Goal: Task Accomplishment & Management: Manage account settings

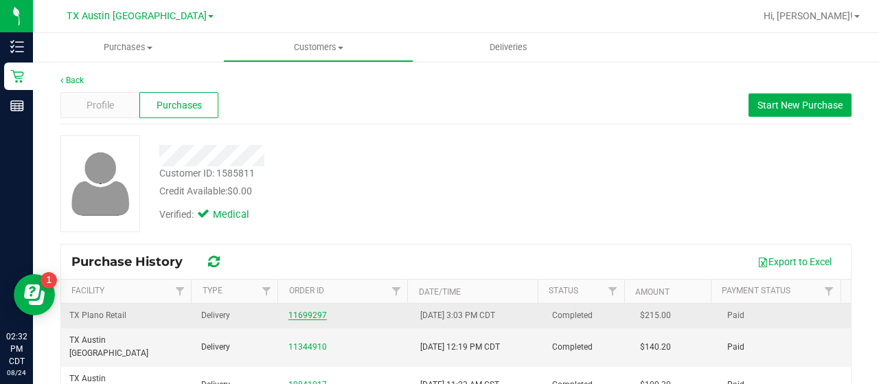
click at [295, 315] on link "11699297" at bounding box center [307, 315] width 38 height 10
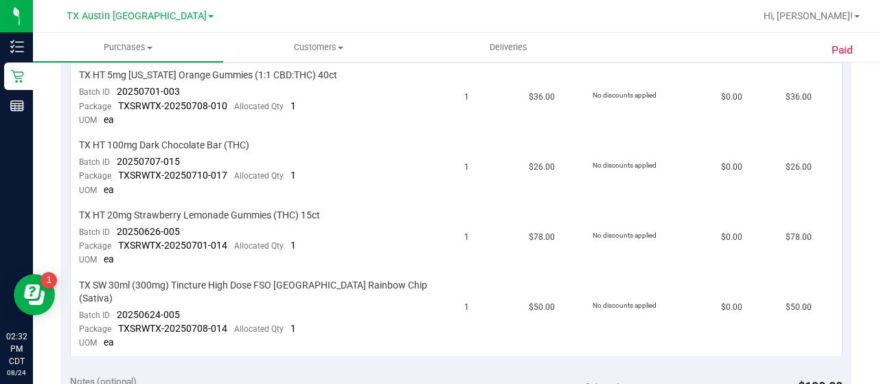
scroll to position [398, 0]
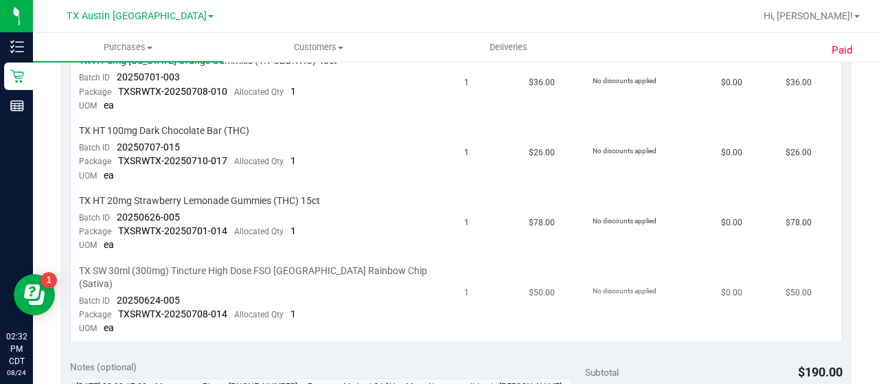
click at [164, 295] on span "20250624-005" at bounding box center [148, 300] width 63 height 11
click at [200, 288] on td "TX SW 30ml (300mg) Tincture High Dose FSO [GEOGRAPHIC_DATA] Rainbow Chip (Sativ…" at bounding box center [264, 300] width 386 height 82
drag, startPoint x: 226, startPoint y: 296, endPoint x: 76, endPoint y: 285, distance: 150.8
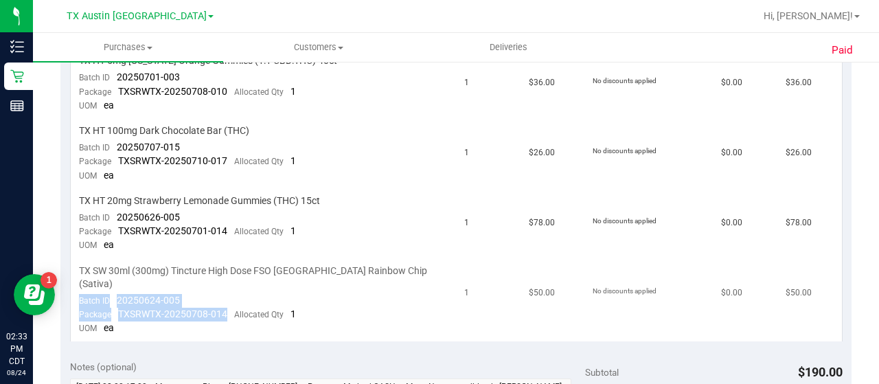
click at [76, 285] on td "TX SW 30ml (300mg) Tincture High Dose FSO [GEOGRAPHIC_DATA] Rainbow Chip (Sativ…" at bounding box center [264, 300] width 386 height 82
click at [92, 296] on span "Batch ID" at bounding box center [94, 301] width 31 height 10
copy td "Batch ID 20250624-005 Package TXSRWTX-20250708-014"
click at [254, 307] on td "TX SW 30ml (300mg) Tincture High Dose FSO [GEOGRAPHIC_DATA] Rainbow Chip (Sativ…" at bounding box center [264, 300] width 386 height 82
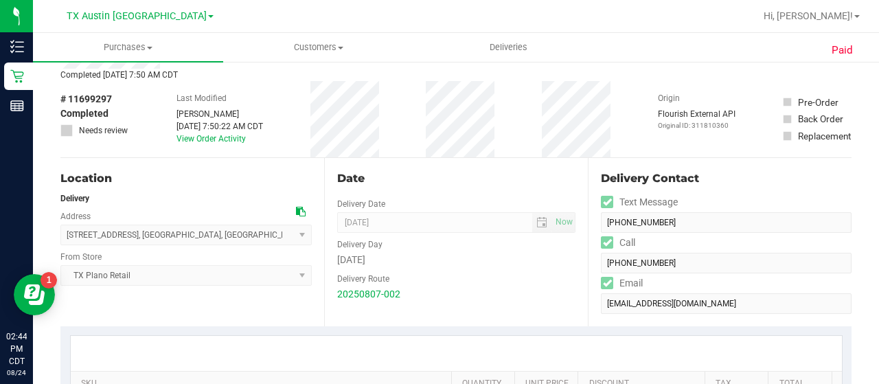
scroll to position [0, 0]
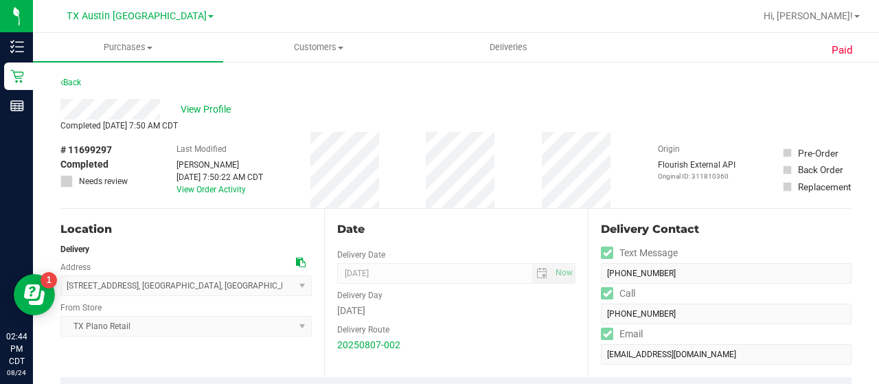
click at [100, 152] on span "# 11699297" at bounding box center [85, 150] width 51 height 14
copy span "11699297"
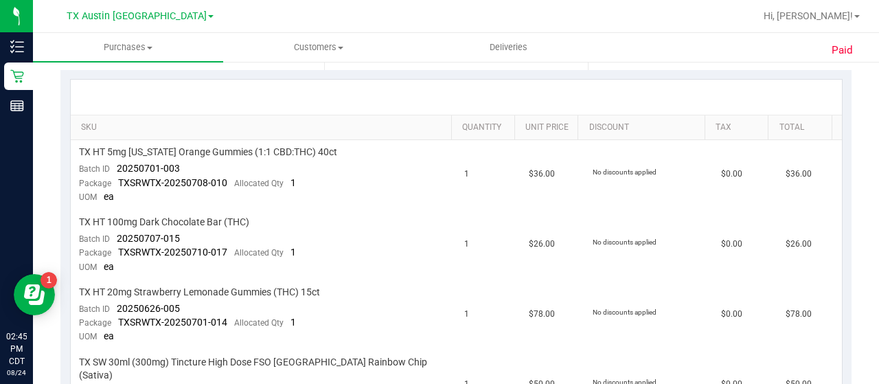
scroll to position [409, 0]
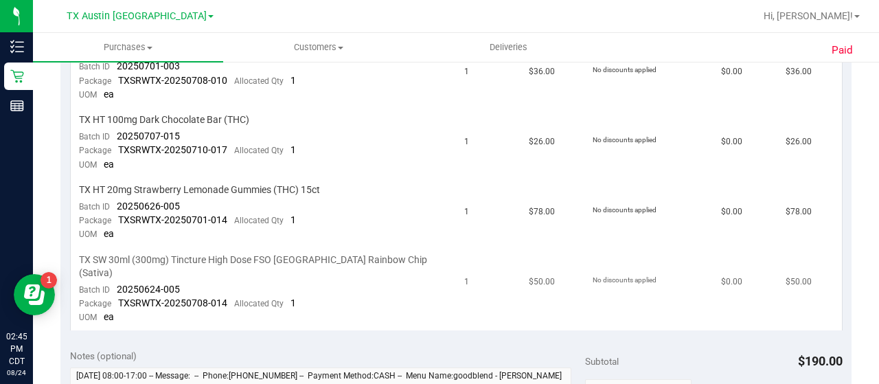
click at [159, 284] on span "20250624-005" at bounding box center [148, 289] width 63 height 11
click at [211, 269] on td "TX SW 30ml (300mg) Tincture High Dose FSO [GEOGRAPHIC_DATA] Rainbow Chip (Sativ…" at bounding box center [264, 289] width 386 height 82
drag, startPoint x: 152, startPoint y: 275, endPoint x: 114, endPoint y: 275, distance: 38.4
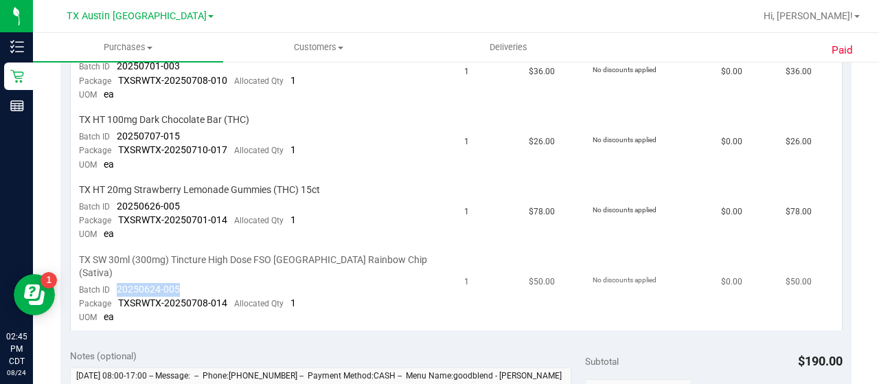
click at [114, 275] on td "TX SW 30ml (300mg) Tincture High Dose FSO [GEOGRAPHIC_DATA] Rainbow Chip (Sativ…" at bounding box center [264, 289] width 386 height 82
copy span "20250624-005"
click at [198, 297] on span "TXSRWTX-20250708-014" at bounding box center [172, 302] width 109 height 11
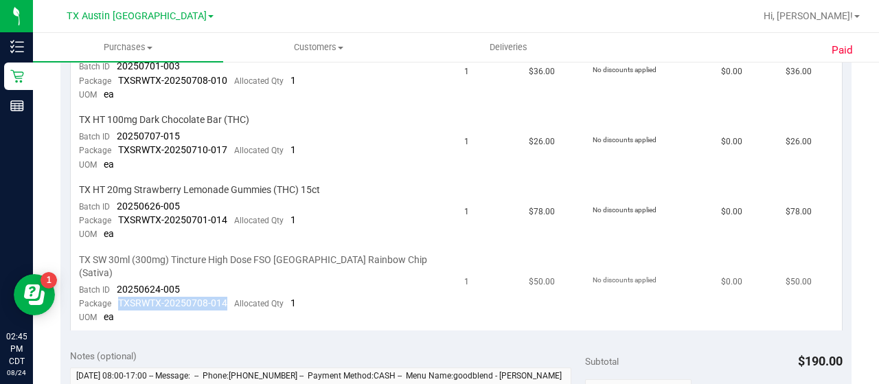
drag, startPoint x: 117, startPoint y: 288, endPoint x: 228, endPoint y: 288, distance: 111.2
click at [228, 297] on div "Package TXSRWTX-20250708-014 Allocated Qty 1" at bounding box center [187, 304] width 217 height 14
copy span "TXSRWTX-20250708-014"
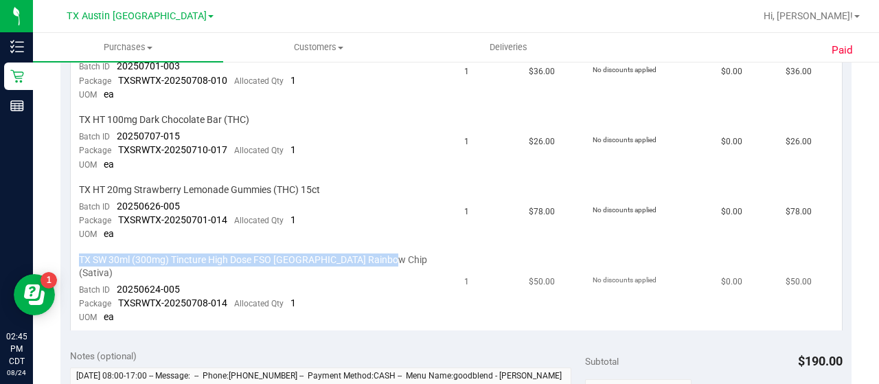
drag, startPoint x: 390, startPoint y: 253, endPoint x: 79, endPoint y: 250, distance: 311.0
click at [79, 253] on div "TX SW 30ml (300mg) Tincture High Dose FSO [GEOGRAPHIC_DATA] Rainbow Chip (Sativ…" at bounding box center [263, 266] width 369 height 26
copy span "TX SW 30ml (300mg) Tincture High Dose FSO [GEOGRAPHIC_DATA] Rainbow Chip (Sativ…"
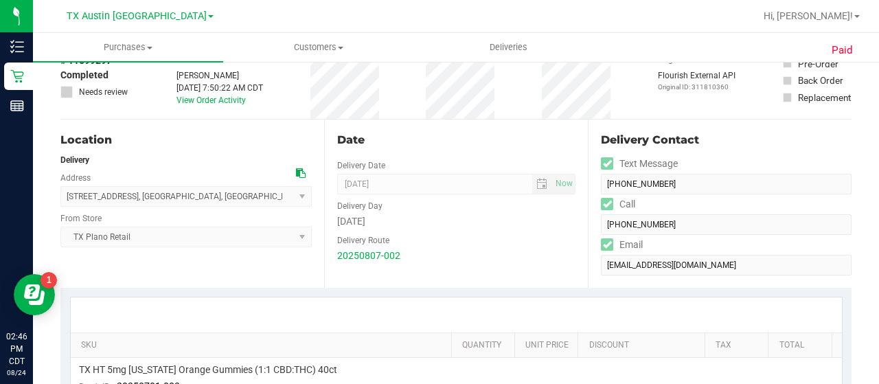
scroll to position [86, 0]
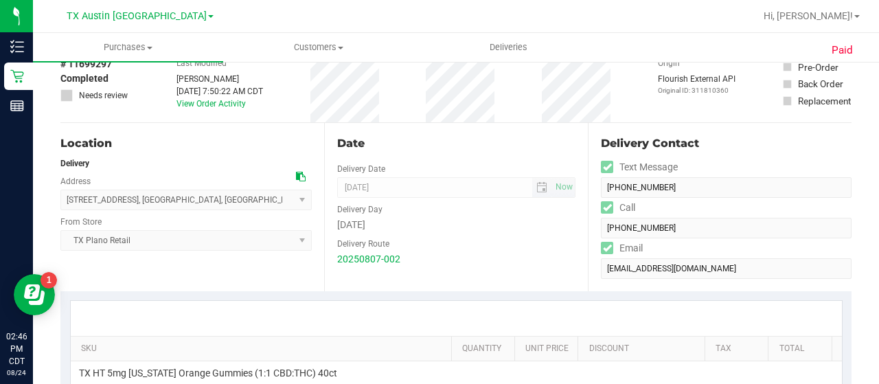
click at [360, 177] on span "[DATE] Now" at bounding box center [456, 187] width 238 height 21
click at [360, 181] on span "[DATE] Now" at bounding box center [456, 187] width 238 height 21
click at [309, 56] on uib-tab-heading "Customers All customers Add a new customer All physicians" at bounding box center [318, 47] width 189 height 27
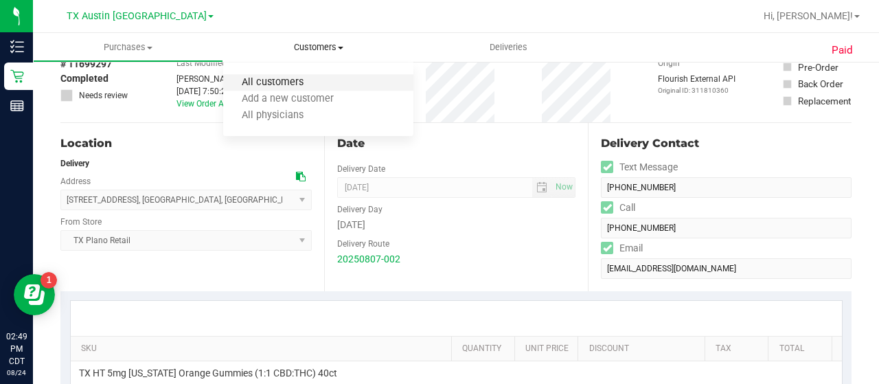
click at [319, 82] on span "All customers" at bounding box center [272, 83] width 99 height 12
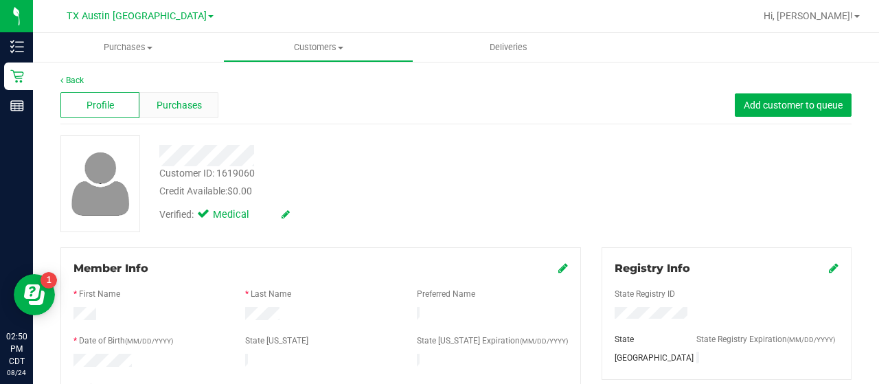
click at [196, 105] on span "Purchases" at bounding box center [179, 105] width 45 height 14
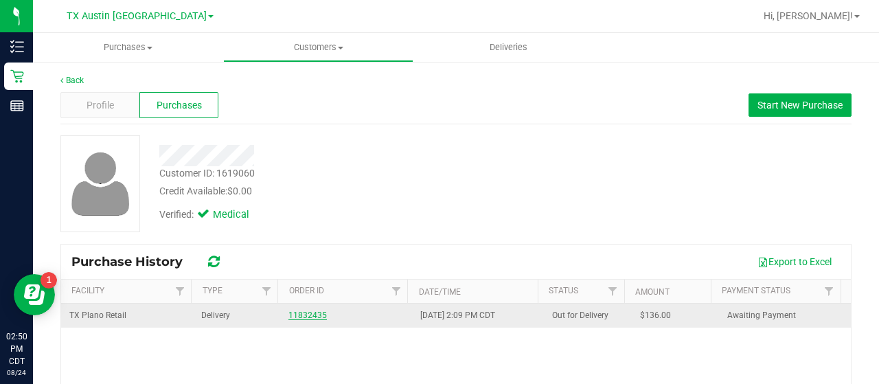
click at [295, 313] on link "11832435" at bounding box center [307, 315] width 38 height 10
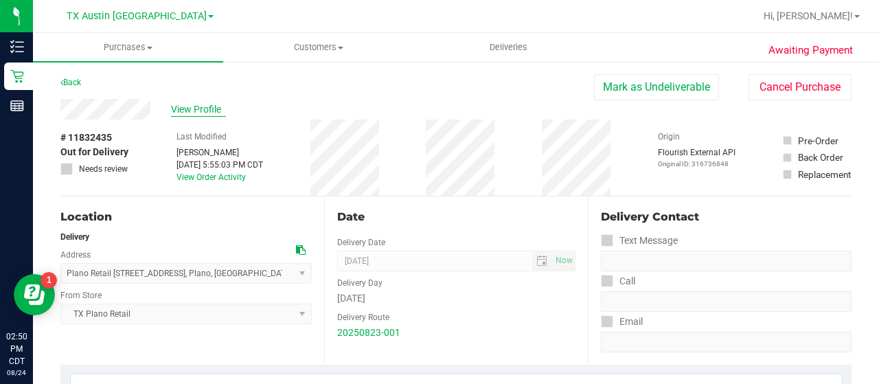
click at [207, 111] on span "View Profile" at bounding box center [198, 109] width 55 height 14
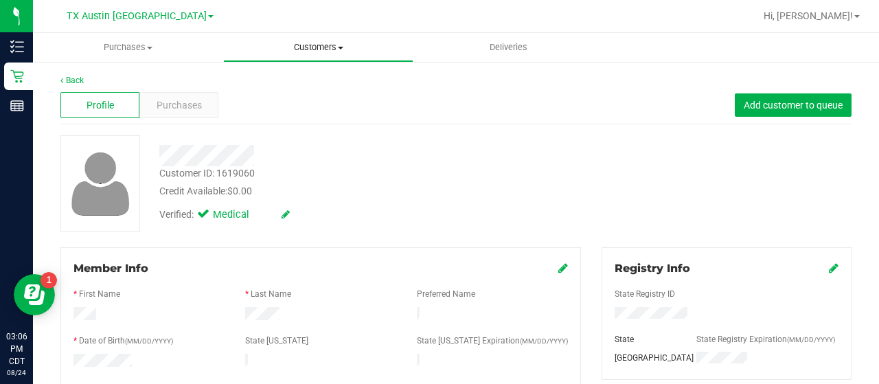
click at [301, 41] on uib-tab-heading "Customers All customers Add a new customer All physicians" at bounding box center [318, 47] width 189 height 27
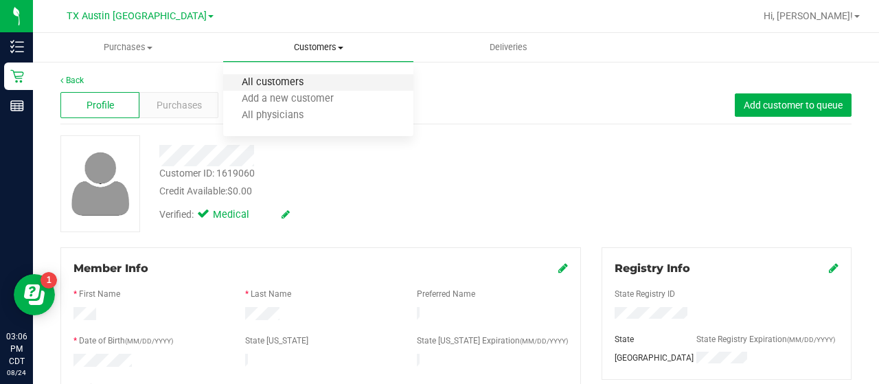
click at [277, 87] on span "All customers" at bounding box center [272, 83] width 99 height 12
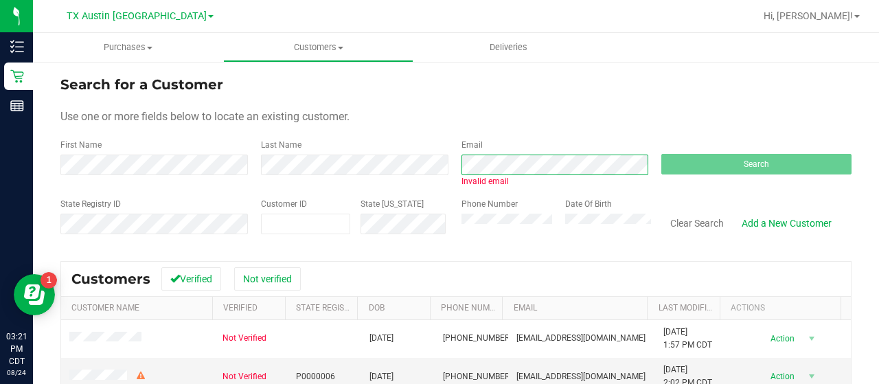
click at [430, 174] on div "First Name Last Name Email Invalid email Search" at bounding box center [455, 163] width 791 height 49
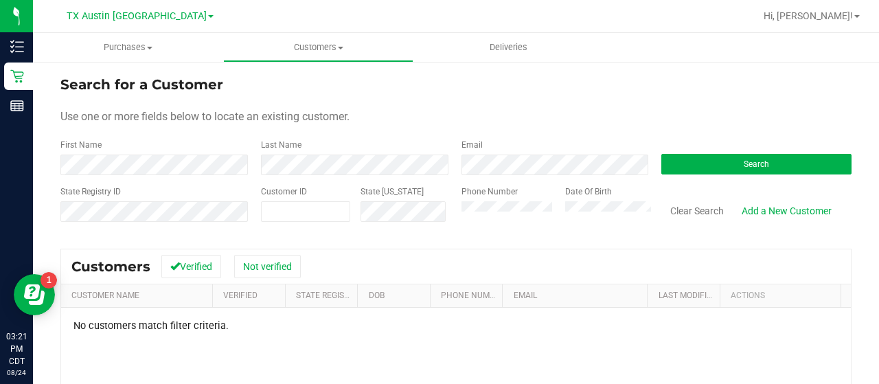
click at [434, 209] on div "State Registry ID Customer ID State [US_STATE] Phone Number Date Of Birth Clear…" at bounding box center [455, 209] width 791 height 49
click at [394, 121] on div "Use one or more fields below to locate an existing customer." at bounding box center [455, 116] width 791 height 16
click at [251, 165] on div "Last Name" at bounding box center [351, 157] width 200 height 36
click at [205, 179] on form "Search for a Customer Use one or more fields below to locate an existing custom…" at bounding box center [455, 154] width 791 height 160
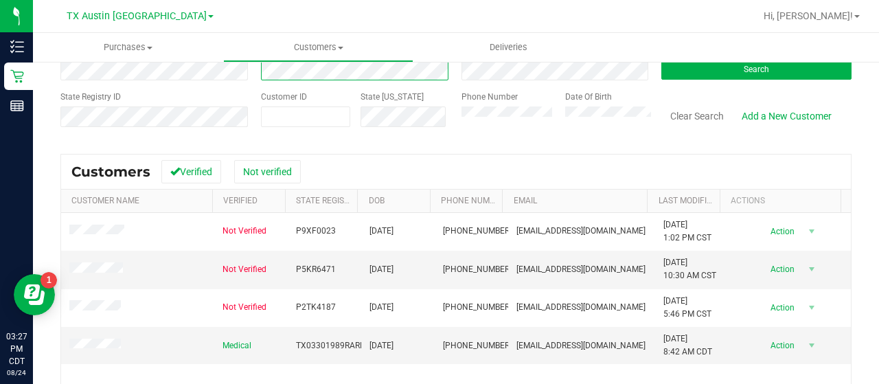
scroll to position [119, 0]
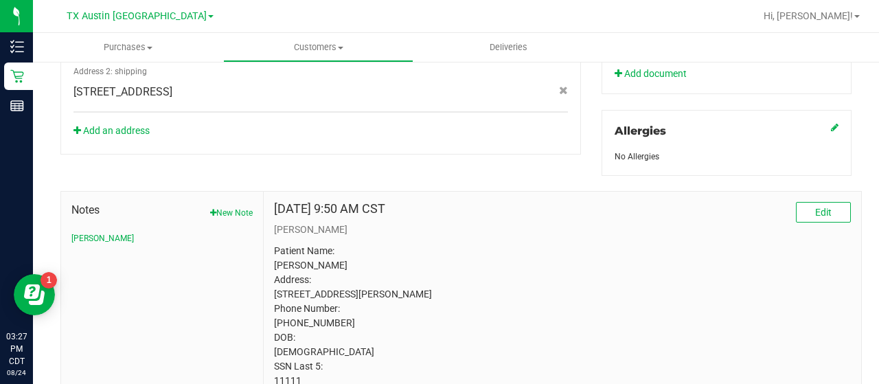
scroll to position [642, 0]
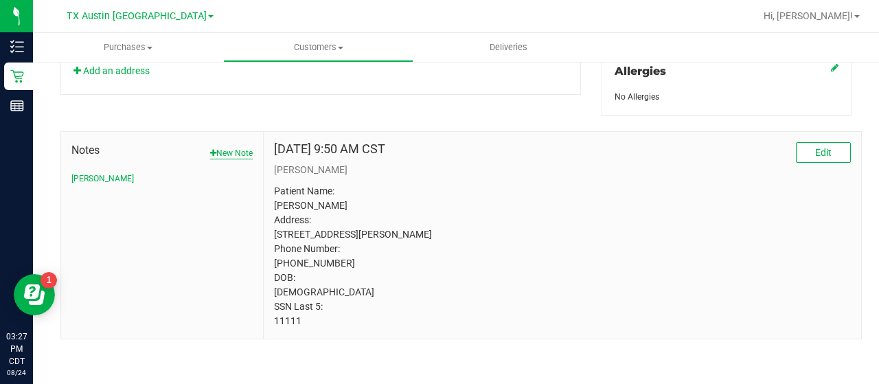
click at [221, 147] on button "New Note" at bounding box center [231, 153] width 43 height 12
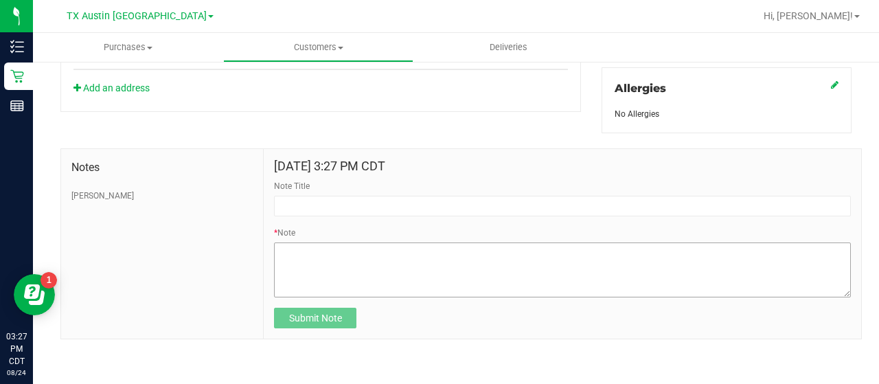
scroll to position [612, 0]
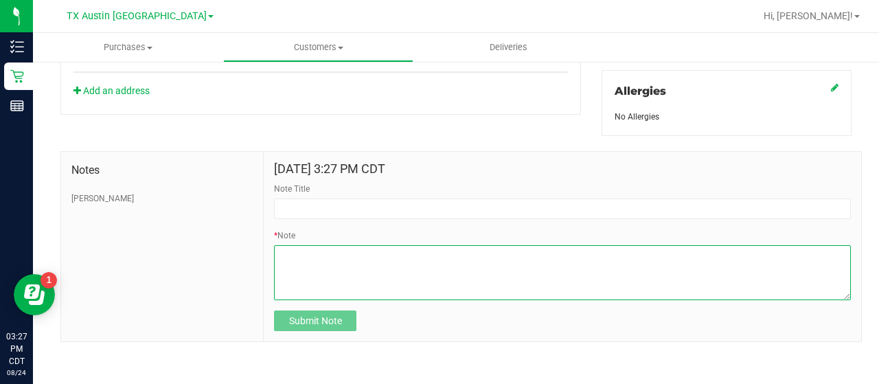
click at [402, 293] on textarea "* Note" at bounding box center [562, 272] width 577 height 55
paste textarea "Order Number: 11699297 Batch Number: 20250624-005 Package Number: TXSRWTX-20250…"
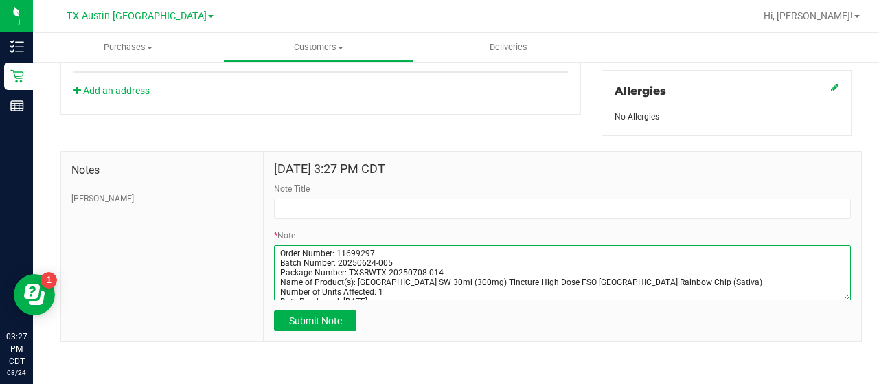
scroll to position [88, 0]
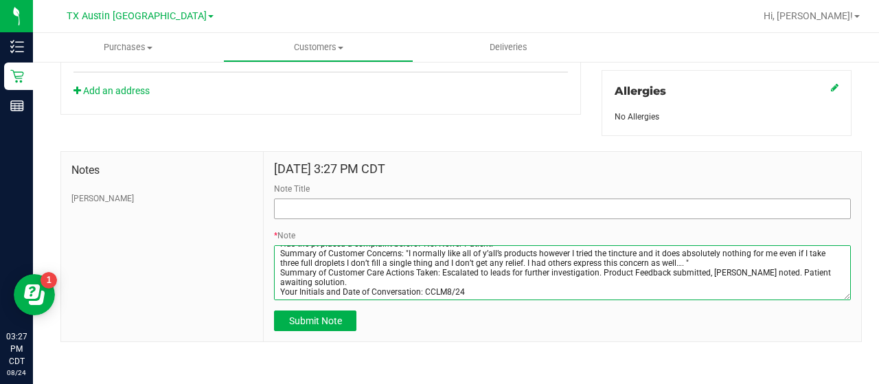
type textarea "Order Number: 11699297 Batch Number: 20250624-005 Package Number: TXSRWTX-20250…"
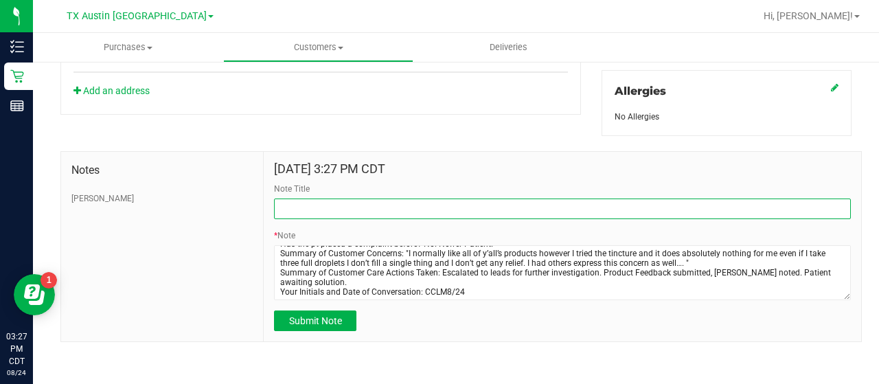
click at [404, 201] on input "Note Title" at bounding box center [562, 208] width 577 height 21
type input "ON GOING ESCALATION."
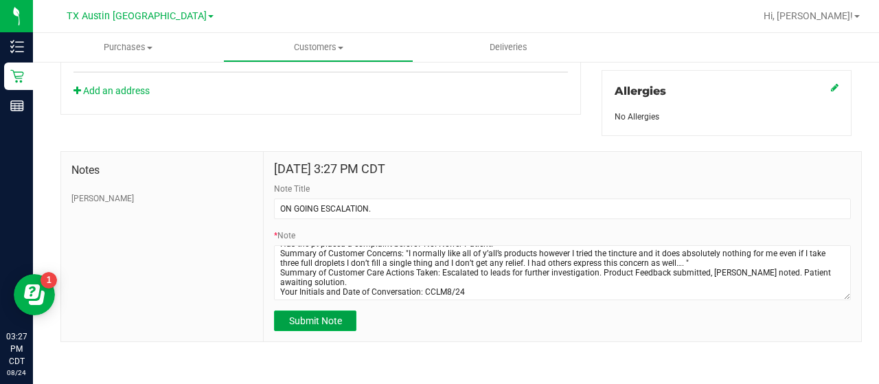
click at [296, 321] on span "Submit Note" at bounding box center [315, 320] width 53 height 11
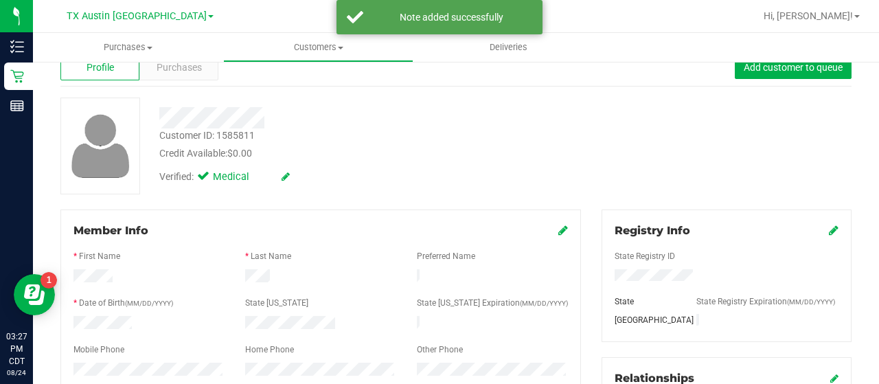
scroll to position [0, 0]
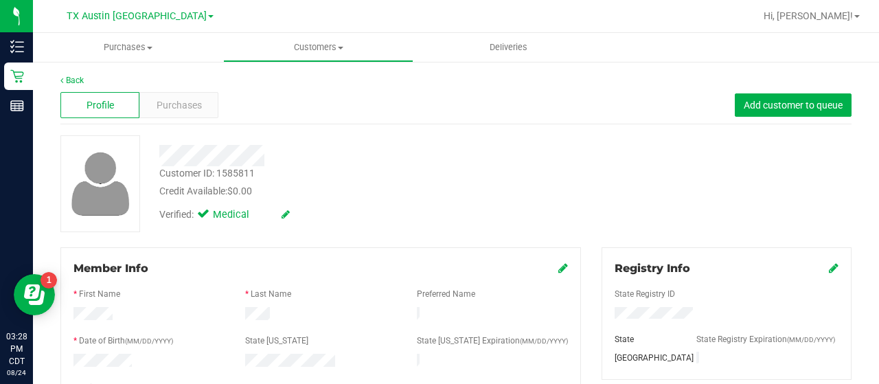
click at [302, 54] on uib-tab-heading "Customers All customers Add a new customer All physicians" at bounding box center [318, 47] width 189 height 27
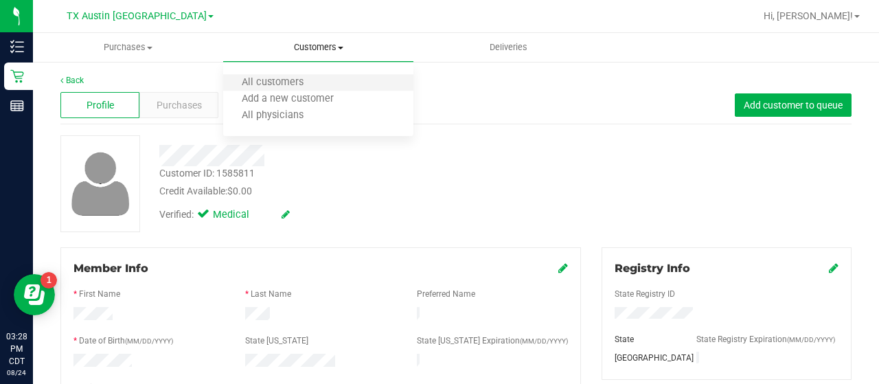
click at [288, 75] on li "All customers" at bounding box center [318, 83] width 190 height 16
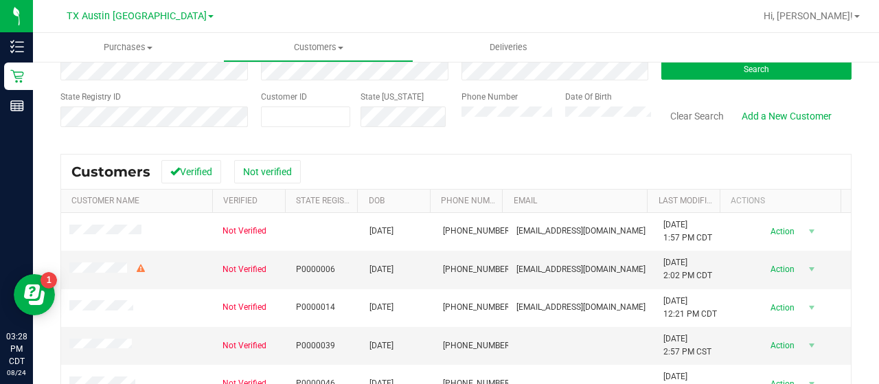
scroll to position [94, 0]
click at [701, 69] on button "Search" at bounding box center [756, 70] width 190 height 21
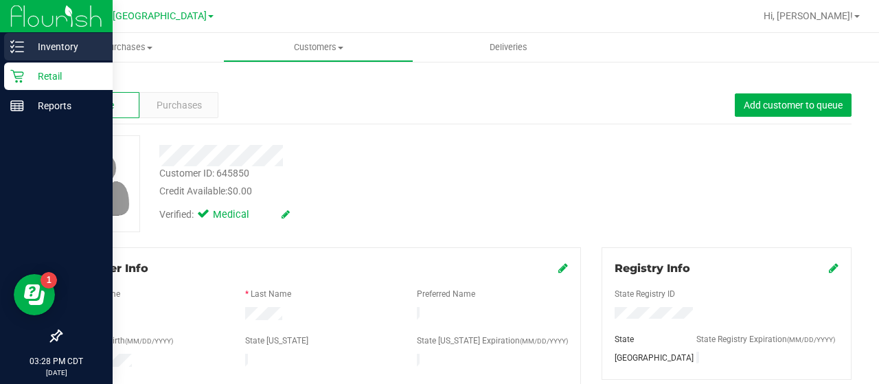
click at [0, 61] on link "Inventory" at bounding box center [56, 48] width 113 height 30
click at [29, 73] on p "Retail" at bounding box center [65, 76] width 82 height 16
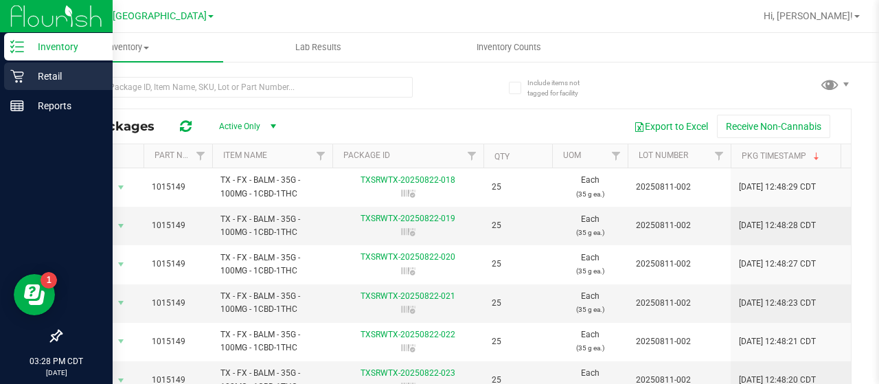
click at [24, 89] on div "Retail" at bounding box center [58, 75] width 108 height 27
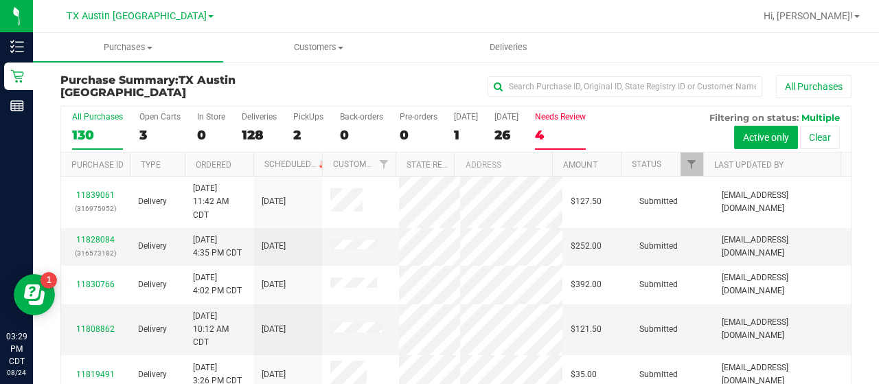
click at [550, 123] on label "Needs Review 4" at bounding box center [560, 131] width 51 height 38
click at [0, 0] on input "Needs Review 4" at bounding box center [0, 0] width 0 height 0
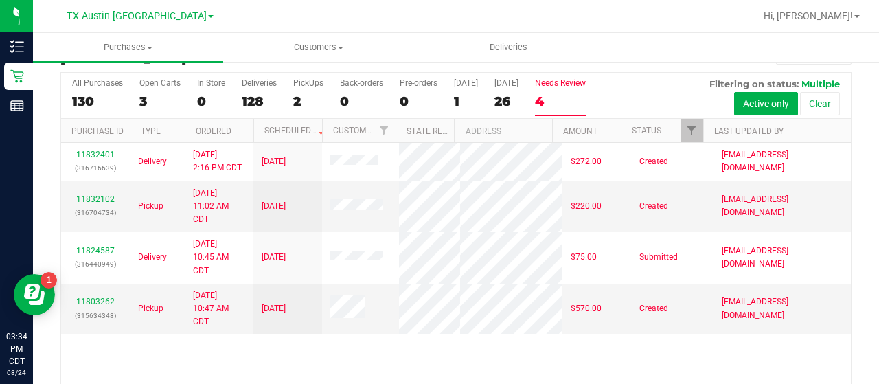
scroll to position [38, 0]
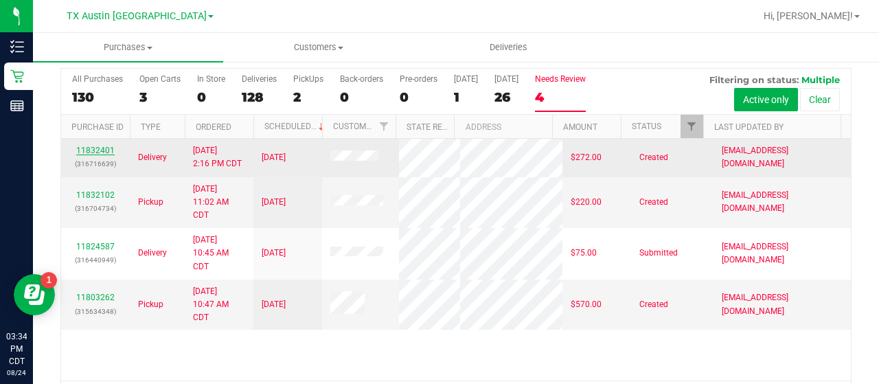
click at [97, 146] on link "11832401" at bounding box center [95, 151] width 38 height 10
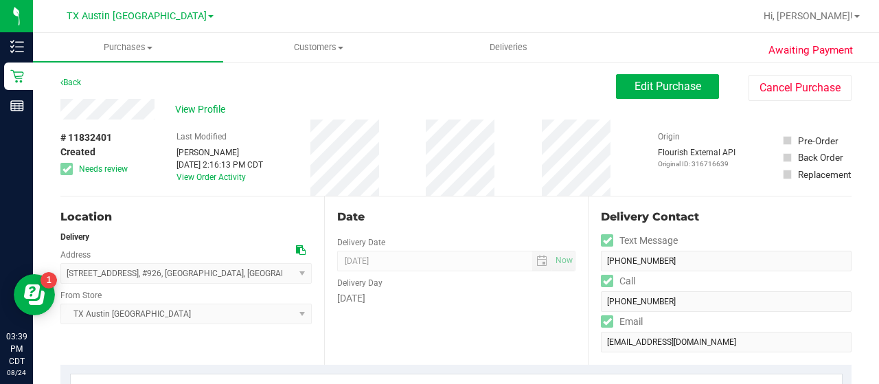
click at [89, 136] on span "# 11832401" at bounding box center [85, 137] width 51 height 14
click at [667, 82] on span "Edit Purchase" at bounding box center [667, 86] width 67 height 13
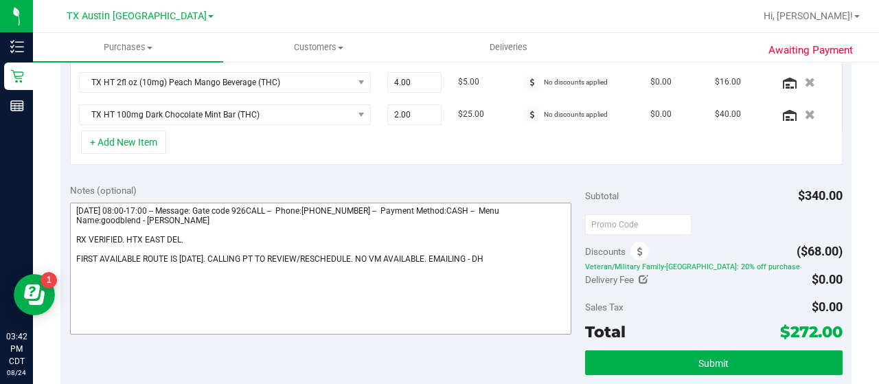
scroll to position [444, 0]
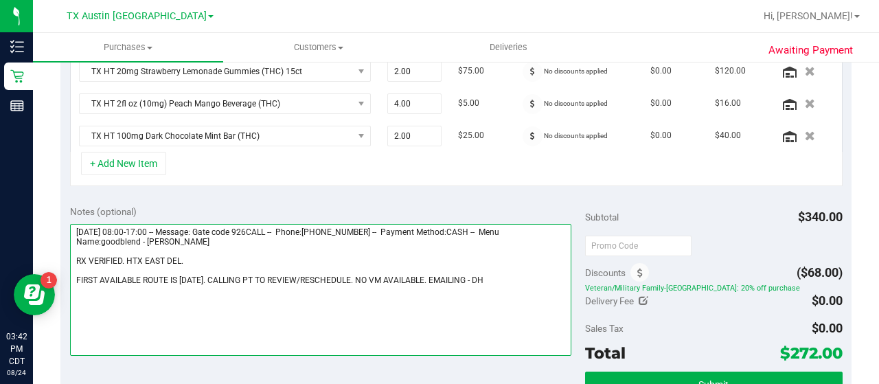
click at [368, 240] on textarea at bounding box center [320, 290] width 501 height 132
click at [364, 251] on textarea at bounding box center [320, 290] width 501 height 132
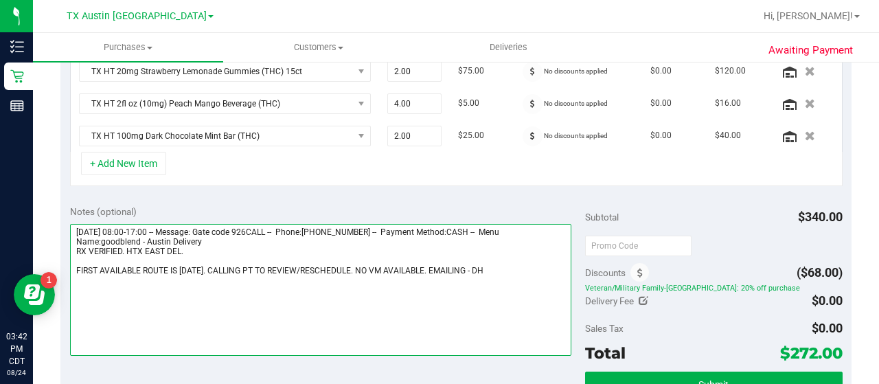
click at [360, 259] on textarea at bounding box center [320, 290] width 501 height 132
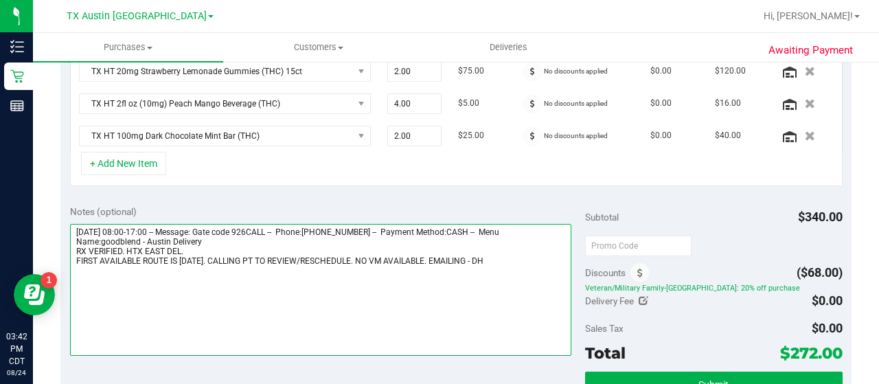
click at [541, 262] on textarea at bounding box center [320, 290] width 501 height 132
paste textarea "last call we have with this patient, [DATE], patient says they were wanting to …"
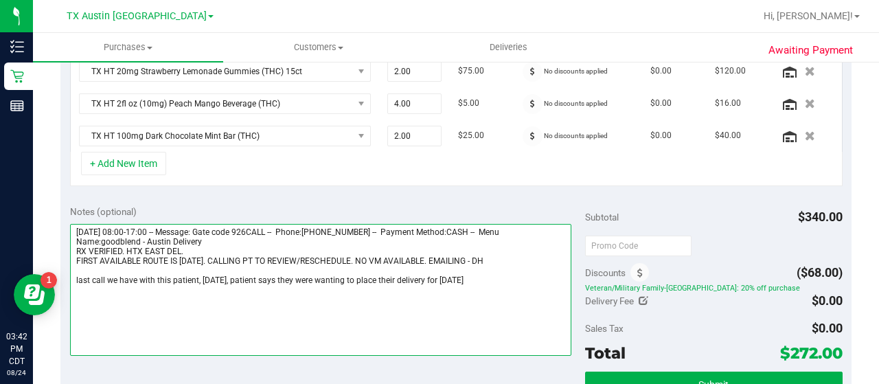
click at [117, 275] on textarea at bounding box center [320, 290] width 501 height 132
click at [141, 279] on textarea at bounding box center [320, 290] width 501 height 132
drag, startPoint x: 239, startPoint y: 275, endPoint x: 200, endPoint y: 279, distance: 38.7
click at [200, 279] on textarea at bounding box center [320, 290] width 501 height 132
click at [266, 275] on textarea at bounding box center [320, 290] width 501 height 132
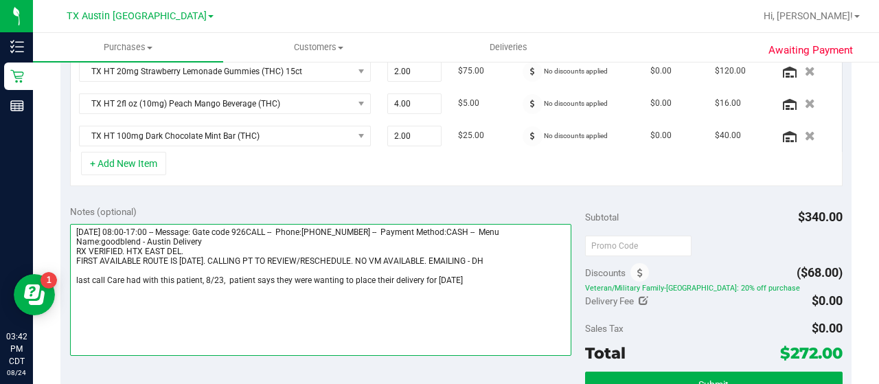
click at [271, 275] on textarea at bounding box center [320, 290] width 501 height 132
click at [500, 275] on textarea at bounding box center [320, 290] width 501 height 132
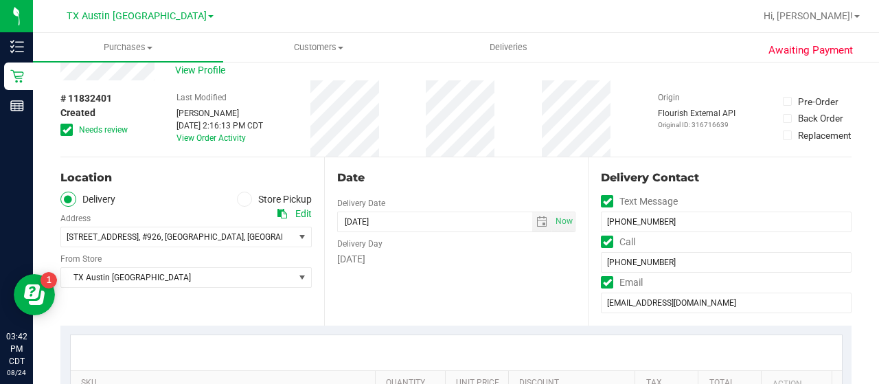
scroll to position [0, 0]
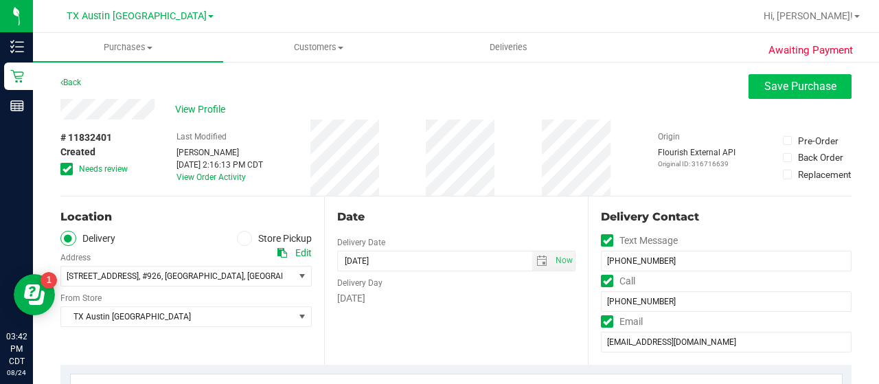
type textarea "[DATE] 08:00-17:00 -- Message: Gate code 926CALL -- Phone:[PHONE_NUMBER] -- Pay…"
click at [781, 82] on span "Save Purchase" at bounding box center [800, 86] width 72 height 13
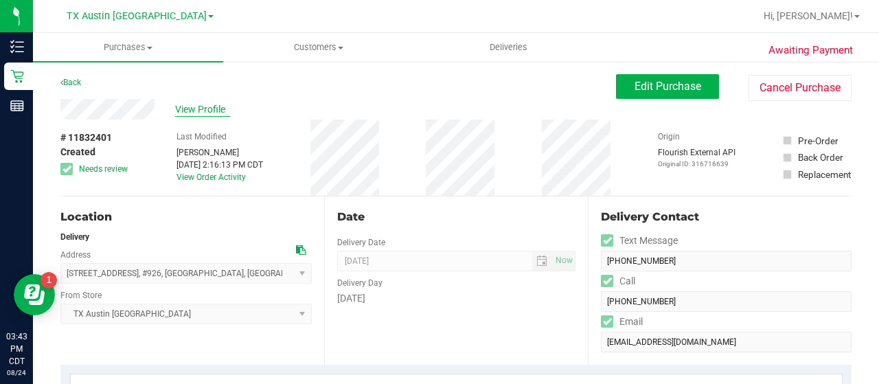
click at [196, 104] on span "View Profile" at bounding box center [202, 109] width 55 height 14
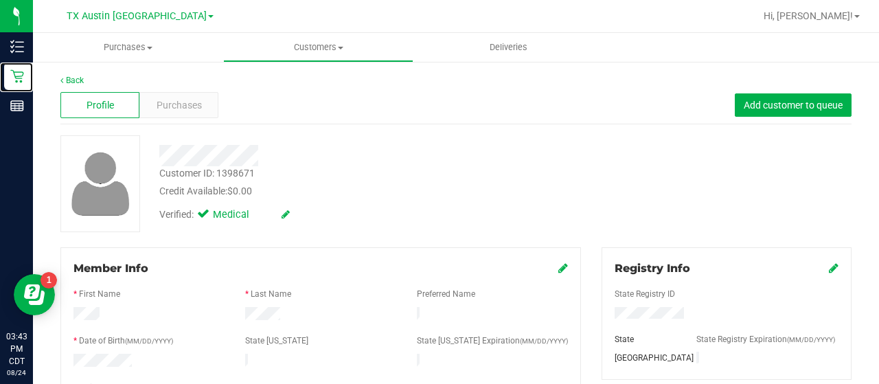
click at [26, 84] on div "Retail" at bounding box center [18, 75] width 29 height 27
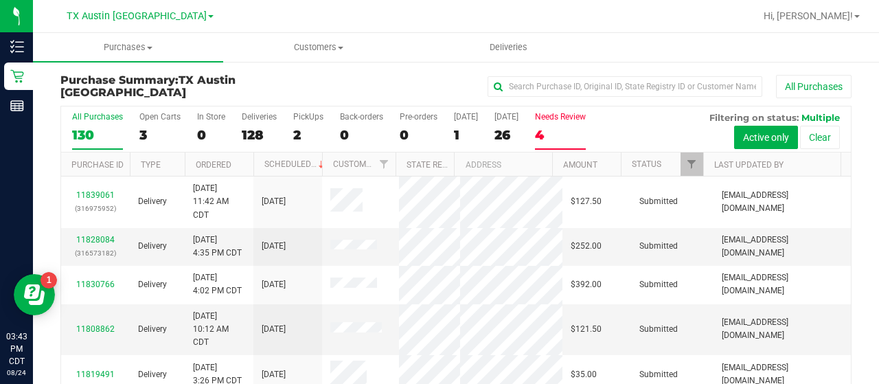
click at [562, 134] on div "4" at bounding box center [560, 135] width 51 height 16
click at [0, 0] on input "Needs Review 4" at bounding box center [0, 0] width 0 height 0
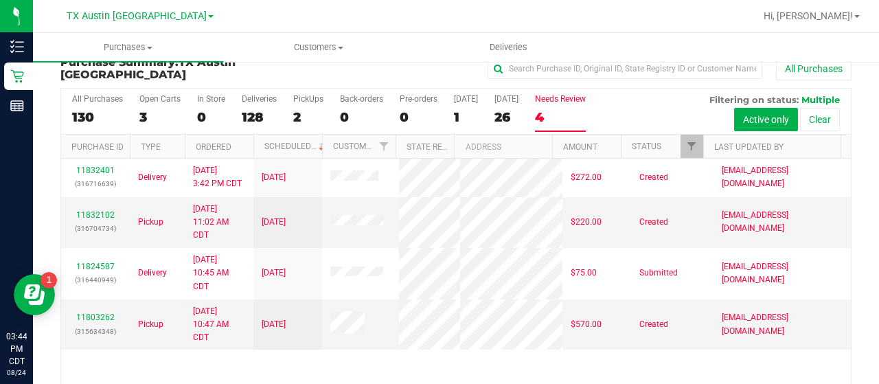
scroll to position [27, 0]
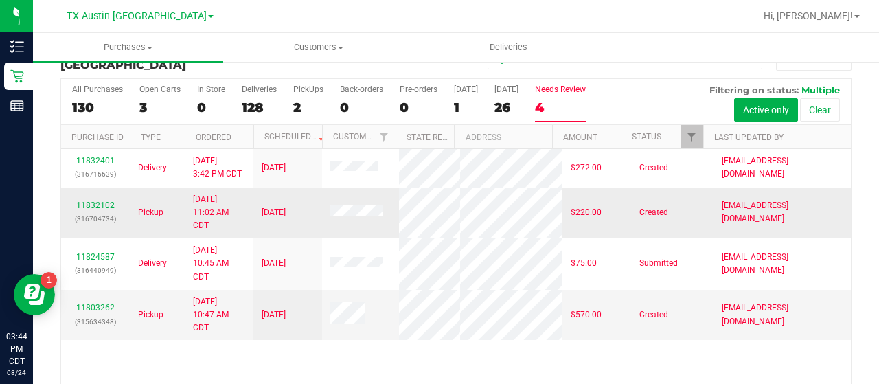
click at [93, 205] on link "11832102" at bounding box center [95, 205] width 38 height 10
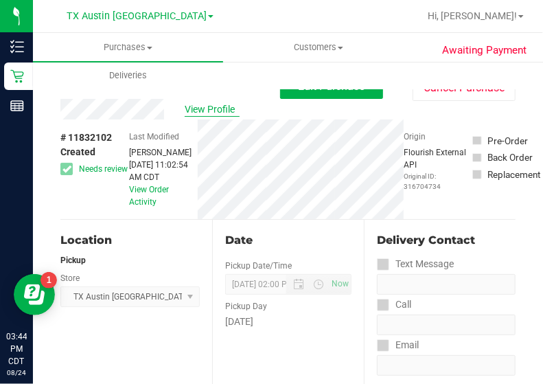
click at [229, 102] on span "View Profile" at bounding box center [212, 109] width 55 height 14
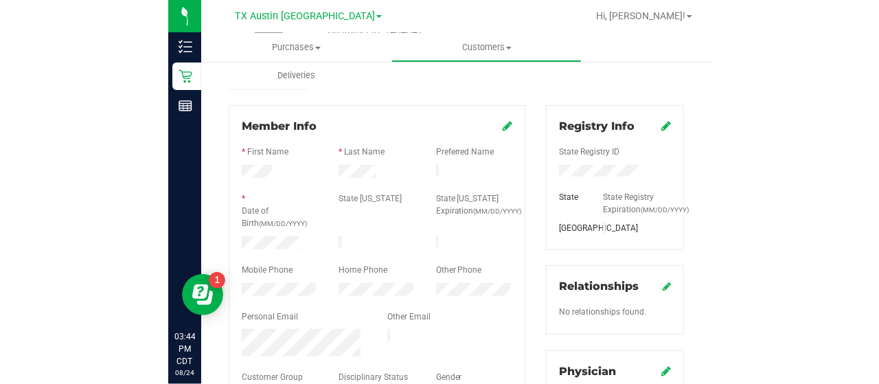
scroll to position [152, 0]
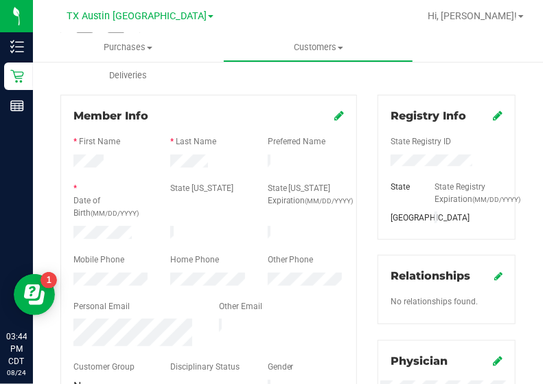
click at [98, 242] on div at bounding box center [208, 247] width 271 height 11
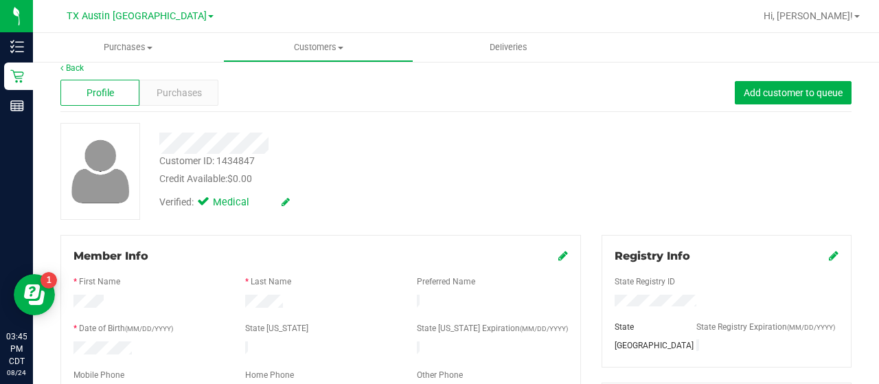
scroll to position [0, 0]
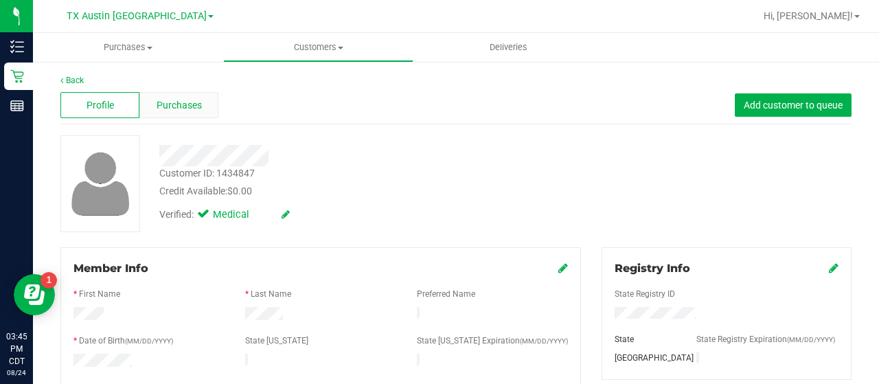
click at [211, 102] on div "Purchases" at bounding box center [178, 105] width 79 height 26
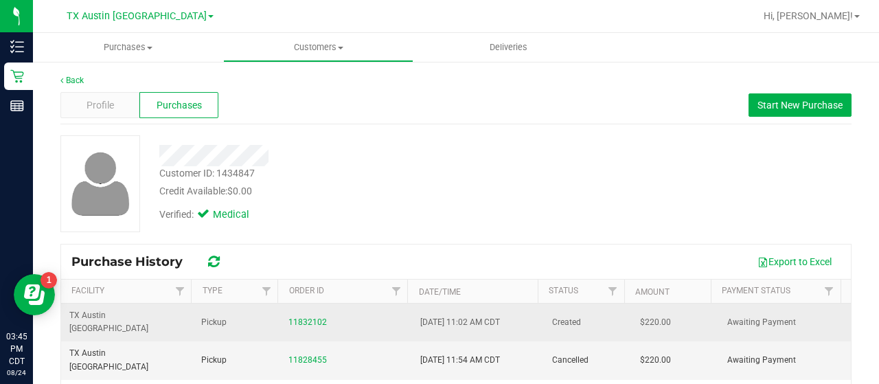
click at [280, 309] on td "11832102" at bounding box center [346, 322] width 132 height 38
click at [295, 317] on link "11832102" at bounding box center [307, 322] width 38 height 10
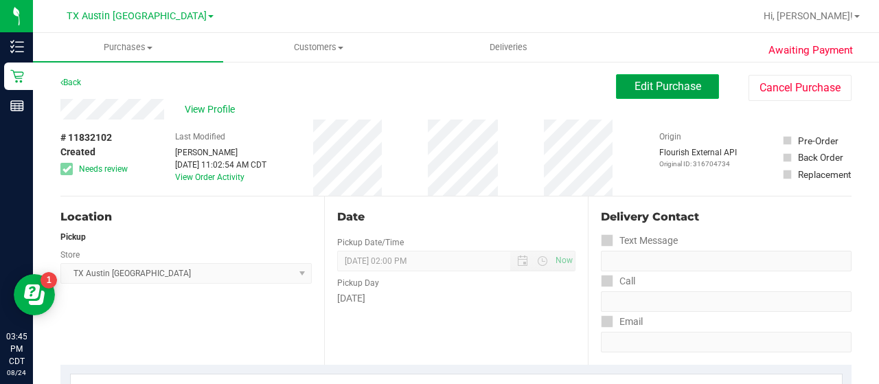
click at [620, 92] on button "Edit Purchase" at bounding box center [667, 86] width 103 height 25
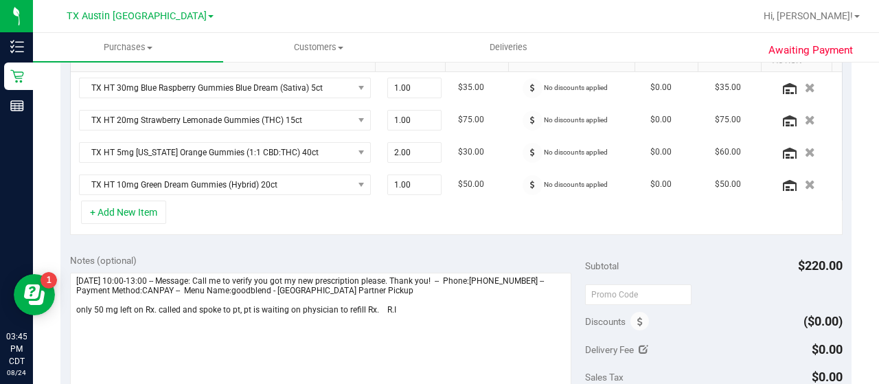
scroll to position [366, 0]
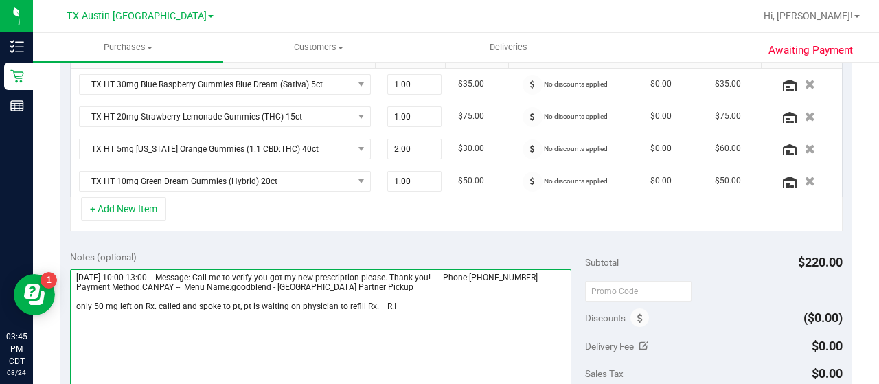
click at [371, 296] on textarea at bounding box center [320, 335] width 501 height 132
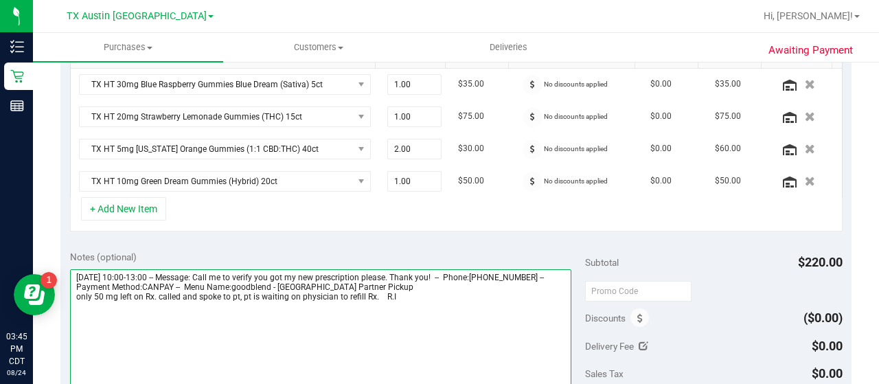
click at [422, 293] on textarea at bounding box center [320, 335] width 501 height 132
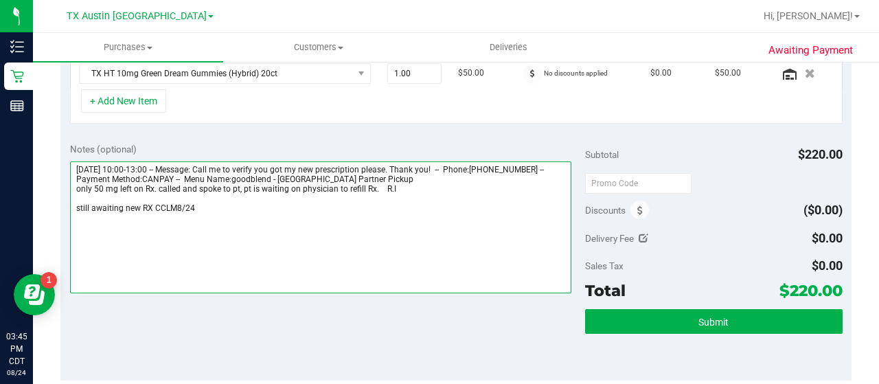
scroll to position [0, 0]
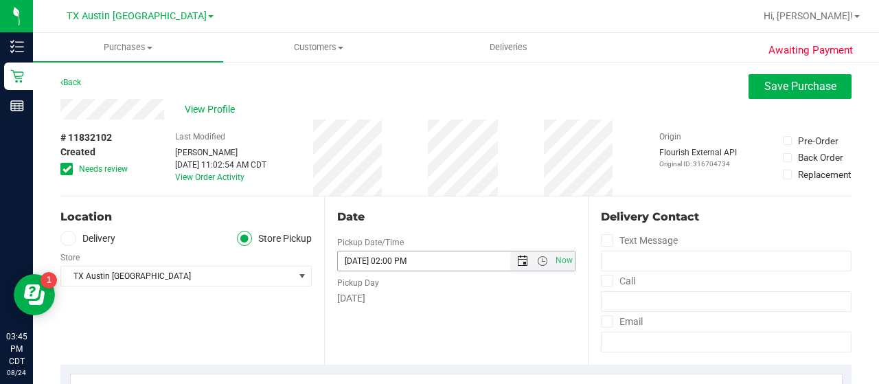
click at [517, 260] on span "Open the date view" at bounding box center [522, 260] width 11 height 11
type textarea "[DATE] 10:00-13:00 -- Message: Call me to verify you got my new prescription pl…"
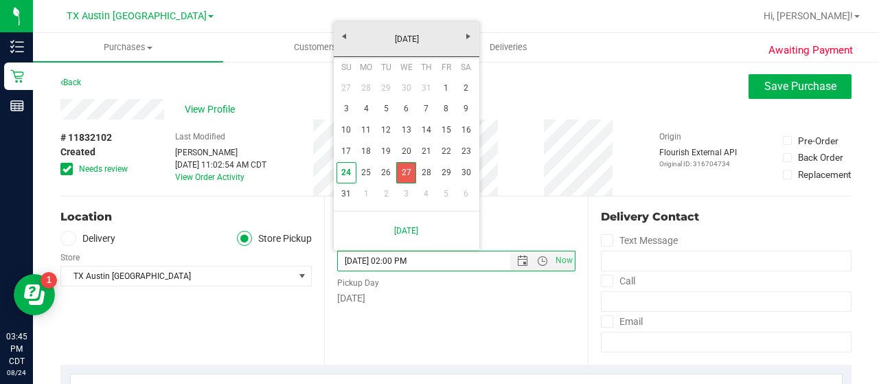
click at [403, 163] on link "27" at bounding box center [406, 172] width 20 height 21
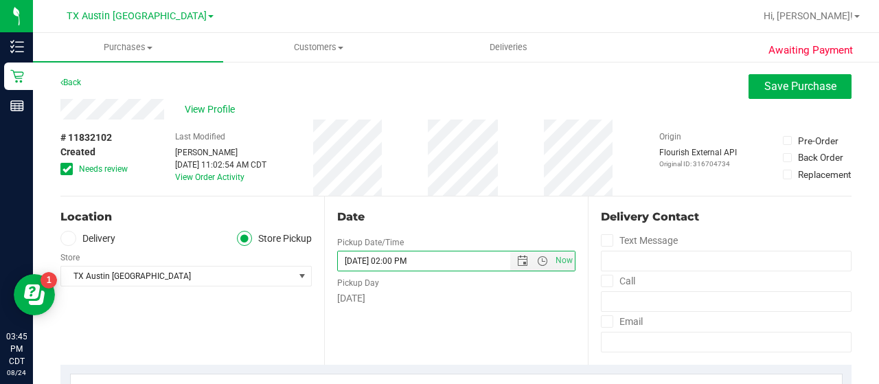
drag, startPoint x: 279, startPoint y: 344, endPoint x: 268, endPoint y: 317, distance: 29.6
click at [278, 343] on div "Location Delivery Store Pickup Store [GEOGRAPHIC_DATA] [GEOGRAPHIC_DATA] [GEOGR…" at bounding box center [192, 280] width 264 height 168
click at [445, 293] on div "[DATE]" at bounding box center [456, 298] width 238 height 14
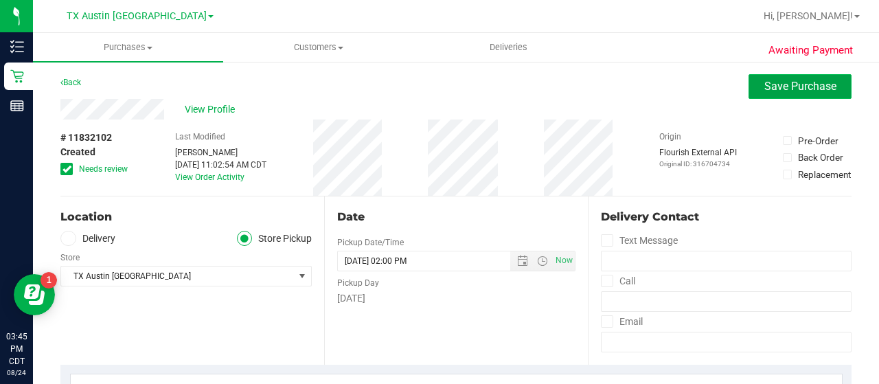
click at [768, 89] on span "Save Purchase" at bounding box center [800, 86] width 72 height 13
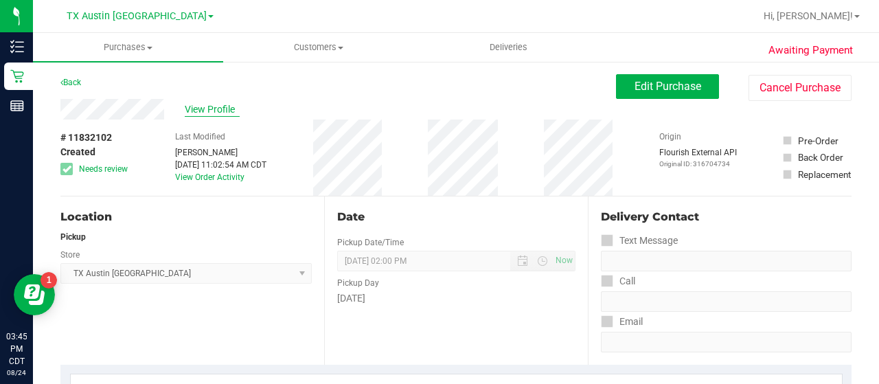
click at [231, 111] on span "View Profile" at bounding box center [212, 109] width 55 height 14
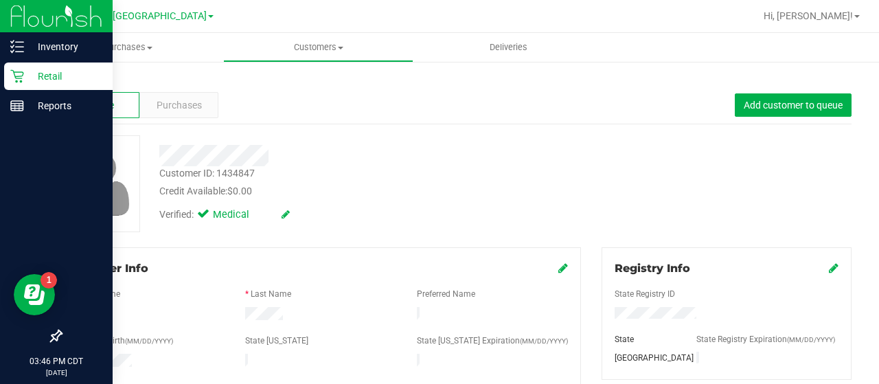
click at [12, 79] on icon at bounding box center [17, 76] width 14 height 14
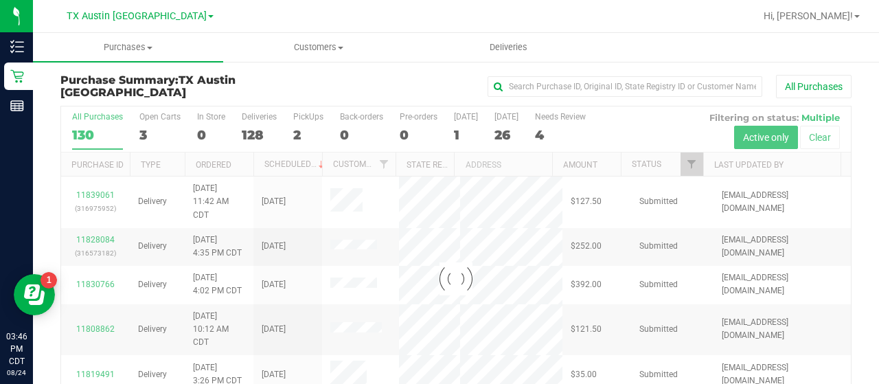
click at [544, 122] on div at bounding box center [456, 278] width 790 height 345
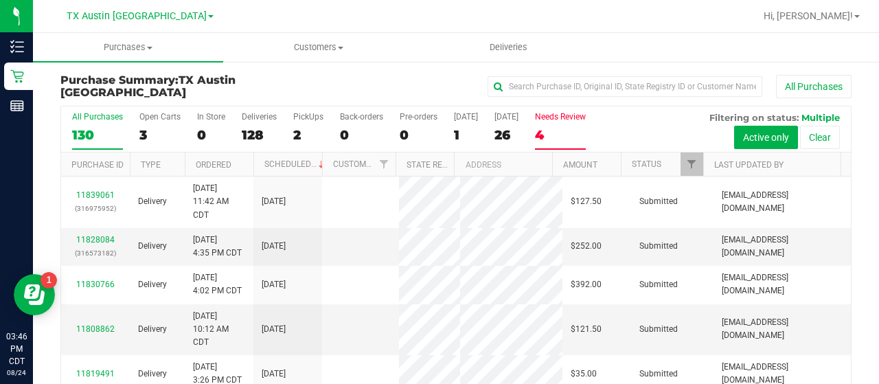
click at [560, 131] on div "4" at bounding box center [560, 135] width 51 height 16
click at [0, 0] on input "Needs Review 4" at bounding box center [0, 0] width 0 height 0
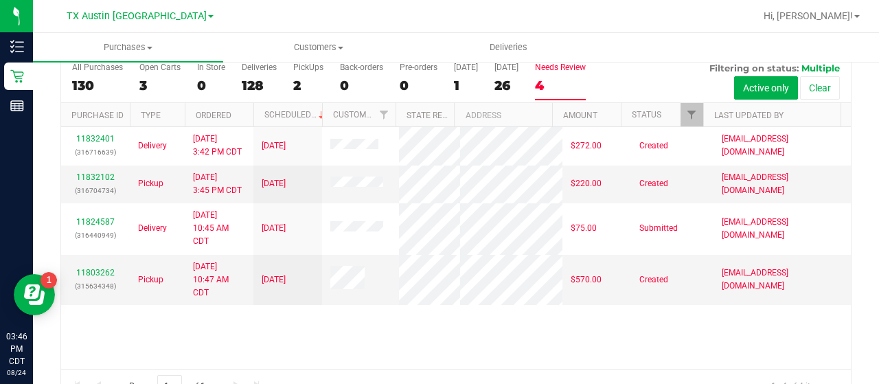
scroll to position [54, 0]
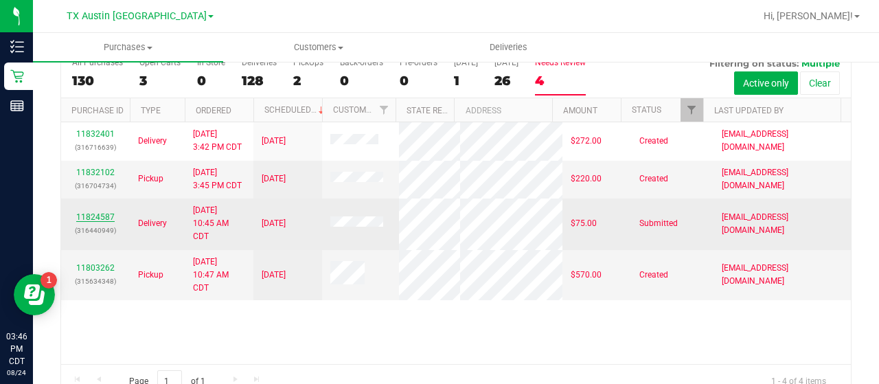
click at [104, 222] on link "11824587" at bounding box center [95, 217] width 38 height 10
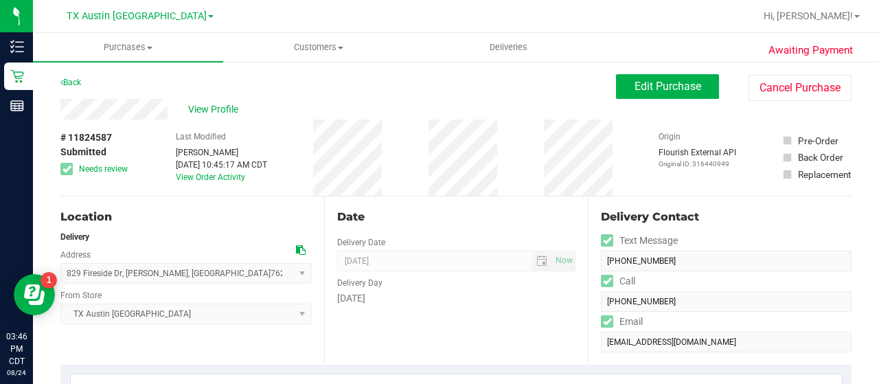
click at [645, 105] on div "View Profile # 11824587 Submitted Needs review Last Modified [PERSON_NAME] [DAT…" at bounding box center [455, 147] width 791 height 97
click at [650, 77] on button "Edit Purchase" at bounding box center [667, 86] width 103 height 25
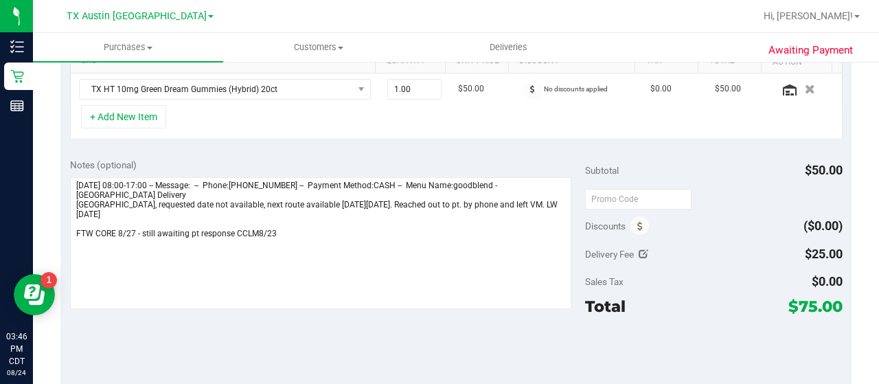
scroll to position [373, 0]
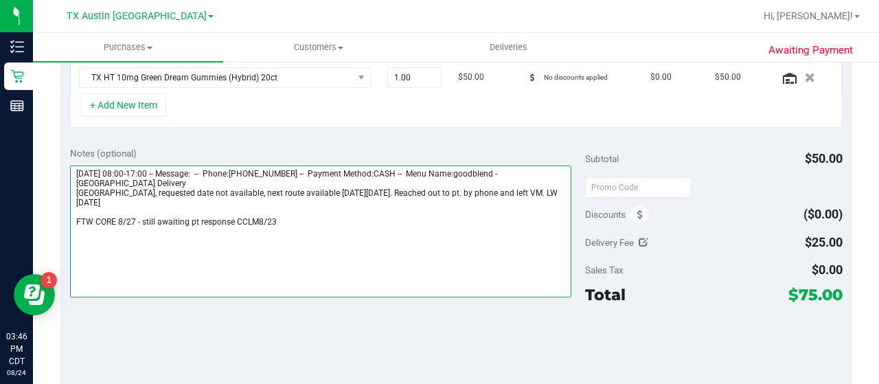
click at [544, 186] on textarea at bounding box center [320, 231] width 501 height 132
click at [501, 213] on textarea at bounding box center [320, 231] width 501 height 132
click at [464, 238] on textarea at bounding box center [320, 231] width 501 height 132
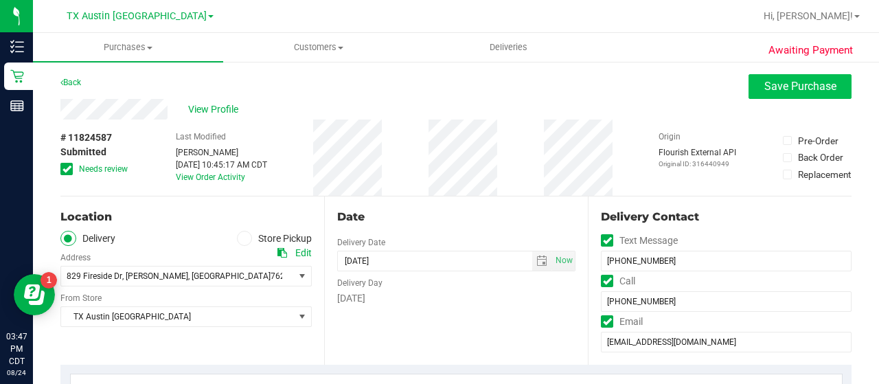
type textarea "[DATE] 08:00-17:00 -- Message: -- Phone:[PHONE_NUMBER] -- Payment Method:CASH -…"
click at [779, 87] on span "Save Purchase" at bounding box center [800, 86] width 72 height 13
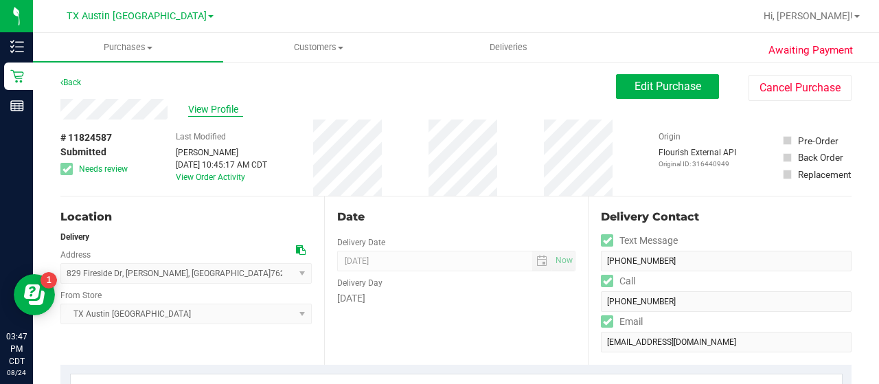
click at [202, 108] on span "View Profile" at bounding box center [215, 109] width 55 height 14
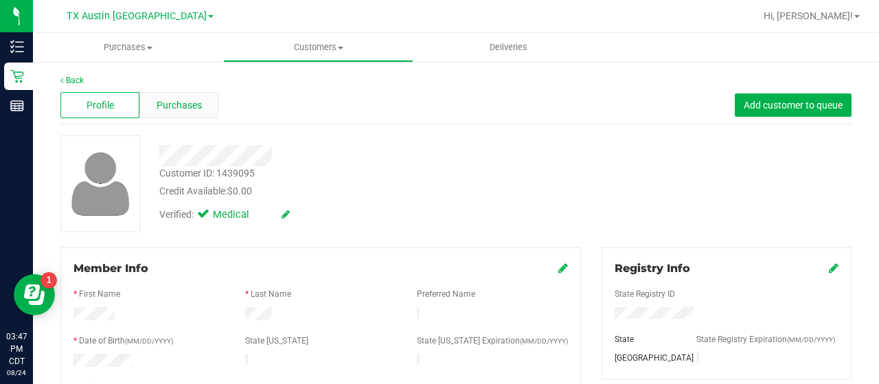
click at [200, 108] on div "Purchases" at bounding box center [178, 105] width 79 height 26
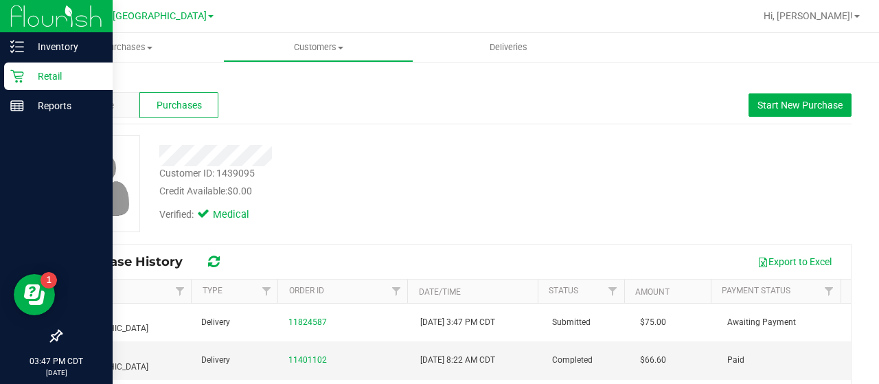
click at [12, 86] on div "Retail" at bounding box center [58, 75] width 108 height 27
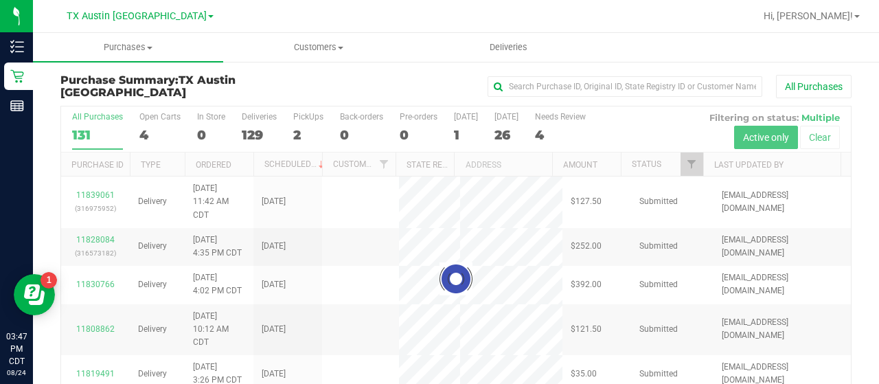
click at [562, 132] on div at bounding box center [456, 278] width 790 height 345
click at [547, 133] on div at bounding box center [456, 278] width 790 height 345
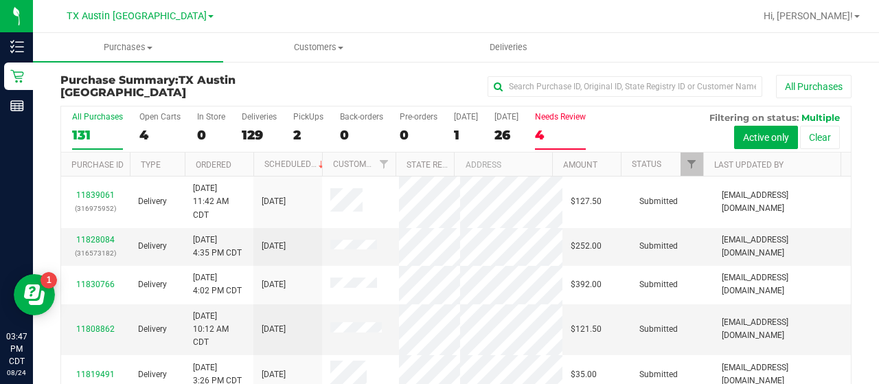
click at [558, 142] on label "Needs Review 4" at bounding box center [560, 131] width 51 height 38
click at [0, 0] on input "Needs Review 4" at bounding box center [0, 0] width 0 height 0
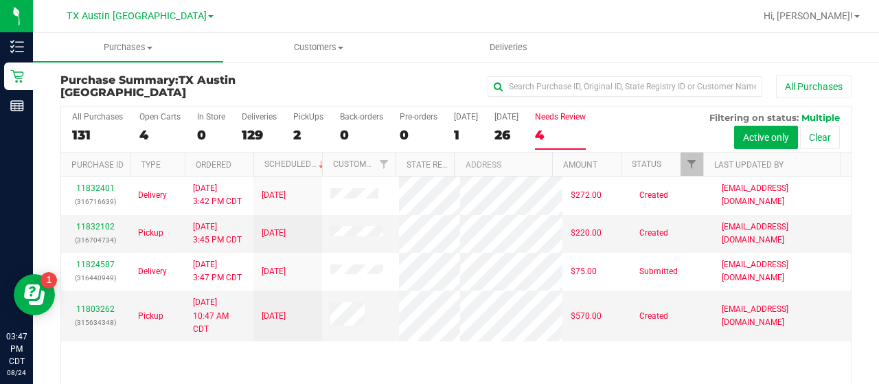
scroll to position [23, 0]
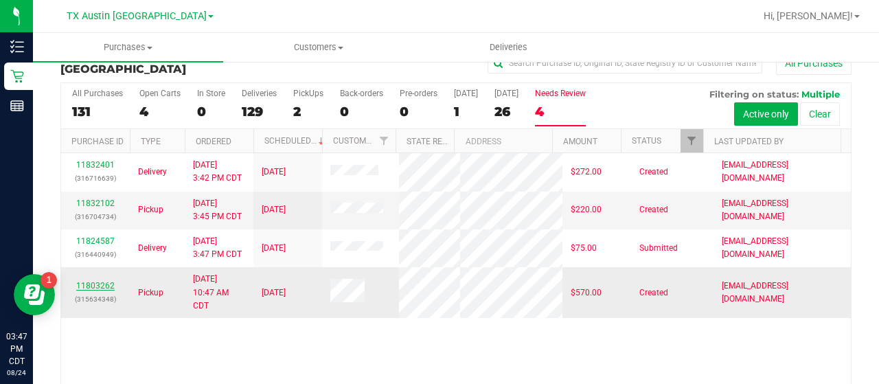
click at [80, 290] on link "11803262" at bounding box center [95, 286] width 38 height 10
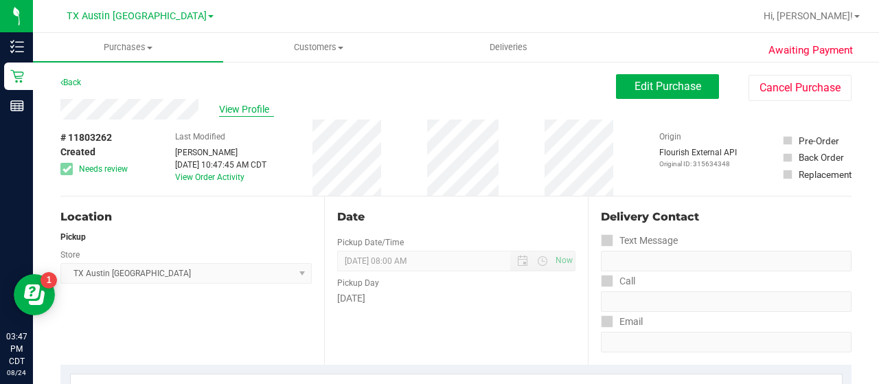
click at [264, 111] on span "View Profile" at bounding box center [246, 109] width 55 height 14
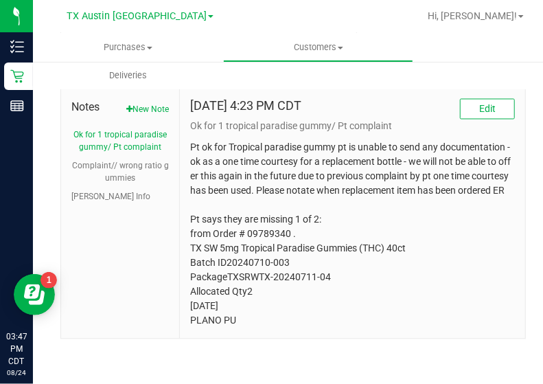
scroll to position [751, 0]
click at [102, 208] on div "Notes New Note Ok for 1 tropical paradise gummy/ Pt complaint Complaint// wrong…" at bounding box center [120, 214] width 119 height 250
click at [100, 200] on button "[PERSON_NAME] Info" at bounding box center [110, 197] width 79 height 12
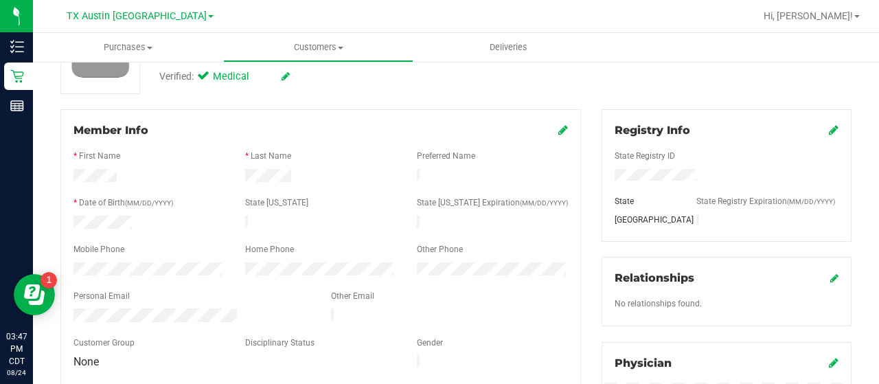
scroll to position [0, 0]
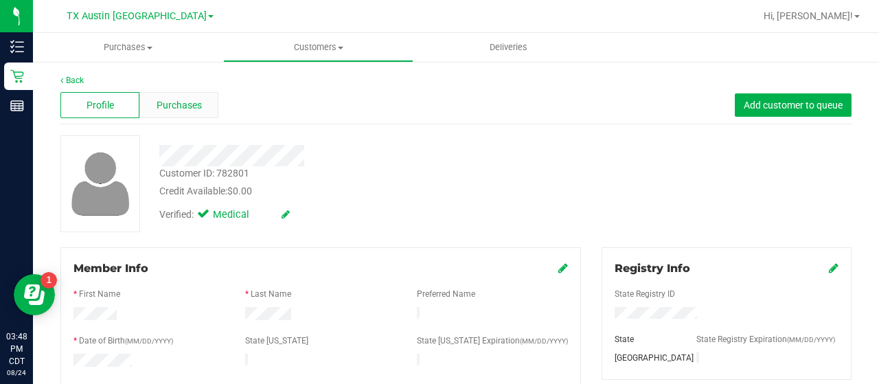
click at [187, 95] on div "Purchases" at bounding box center [178, 105] width 79 height 26
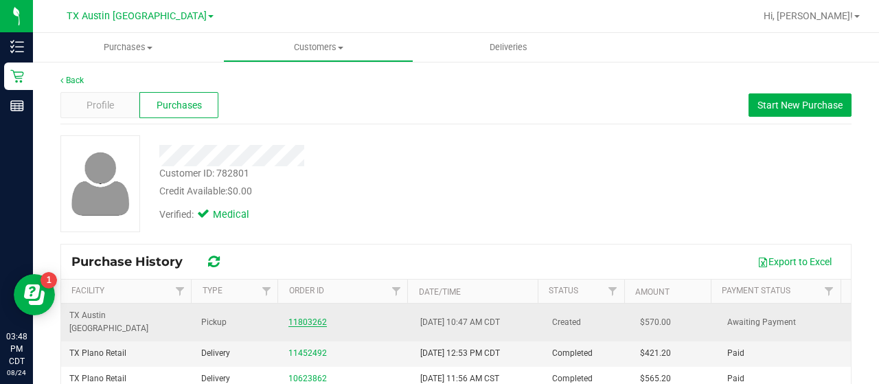
click at [301, 317] on link "11803262" at bounding box center [307, 322] width 38 height 10
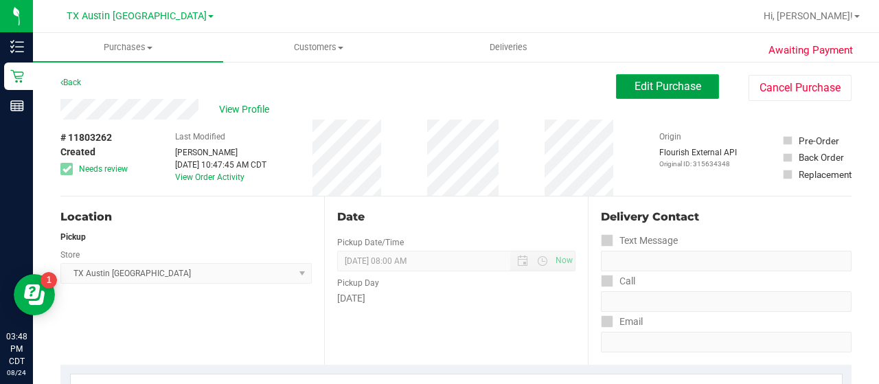
click at [702, 88] on button "Edit Purchase" at bounding box center [667, 86] width 103 height 25
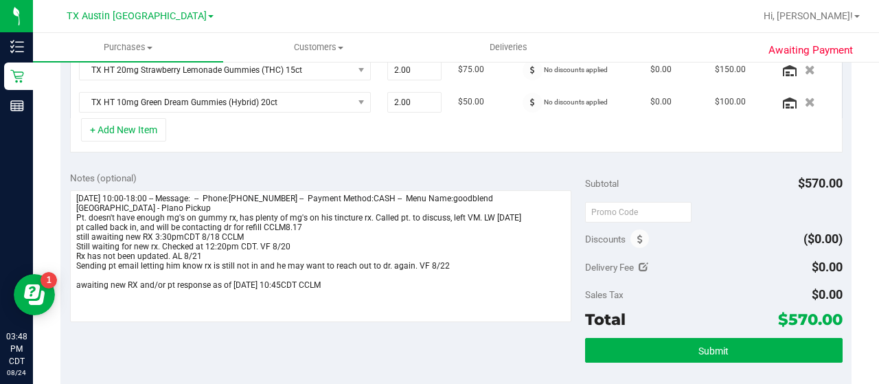
scroll to position [476, 0]
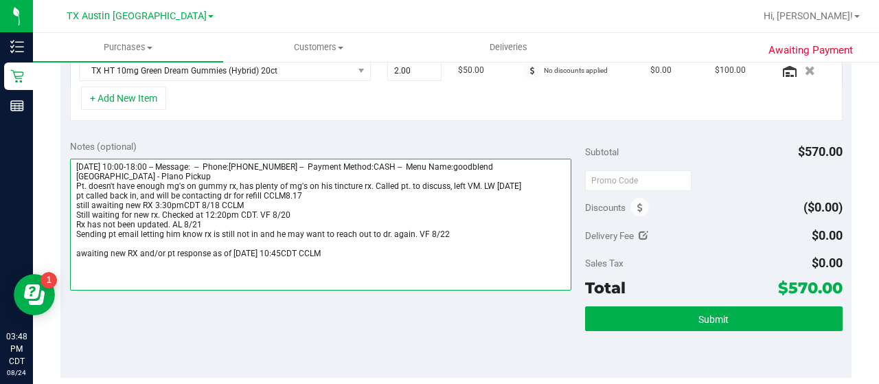
click at [419, 257] on textarea at bounding box center [320, 225] width 501 height 132
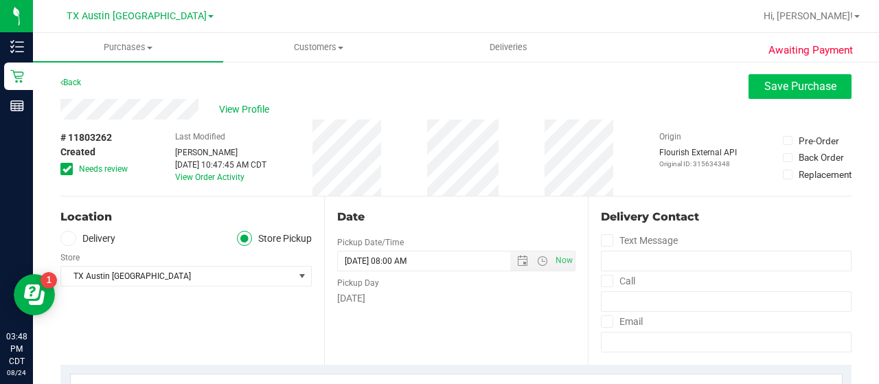
type textarea "[DATE] 10:00-18:00 -- Message: -- Phone:[PHONE_NUMBER] -- Payment Method:CASH -…"
click at [764, 92] on span "Save Purchase" at bounding box center [800, 86] width 72 height 13
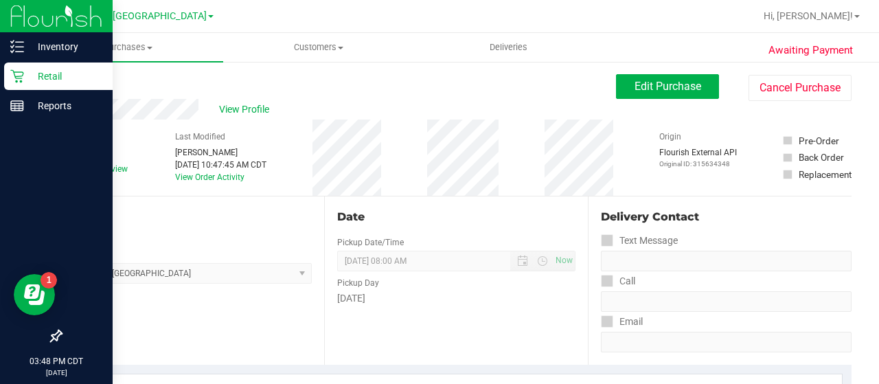
click at [16, 84] on div "Retail" at bounding box center [58, 75] width 108 height 27
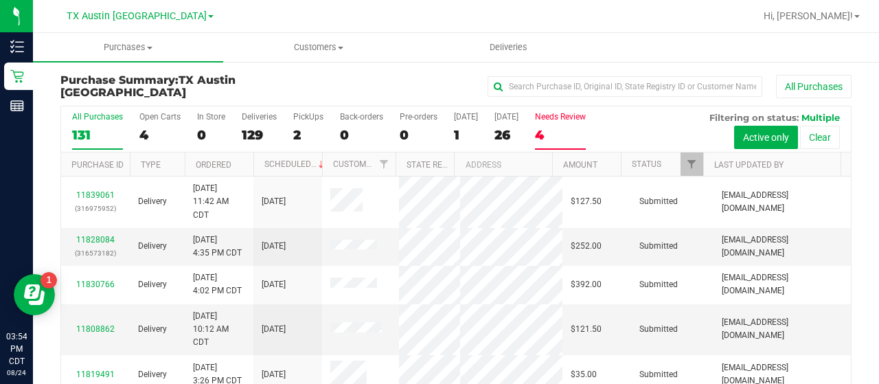
click at [555, 130] on div "4" at bounding box center [560, 135] width 51 height 16
click at [0, 0] on input "Needs Review 4" at bounding box center [0, 0] width 0 height 0
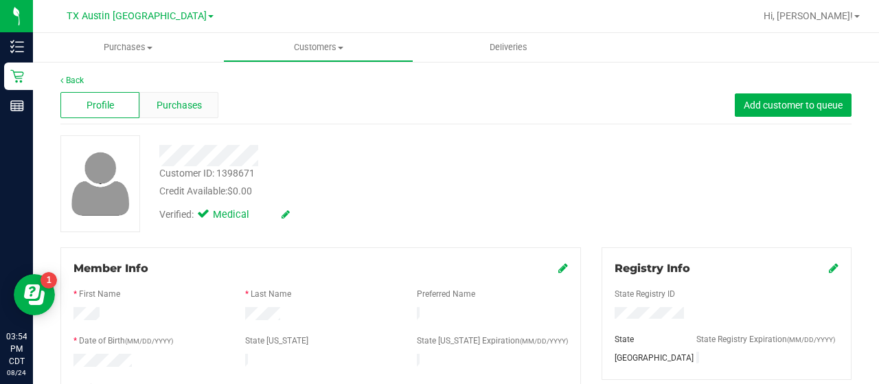
click at [186, 109] on span "Purchases" at bounding box center [179, 105] width 45 height 14
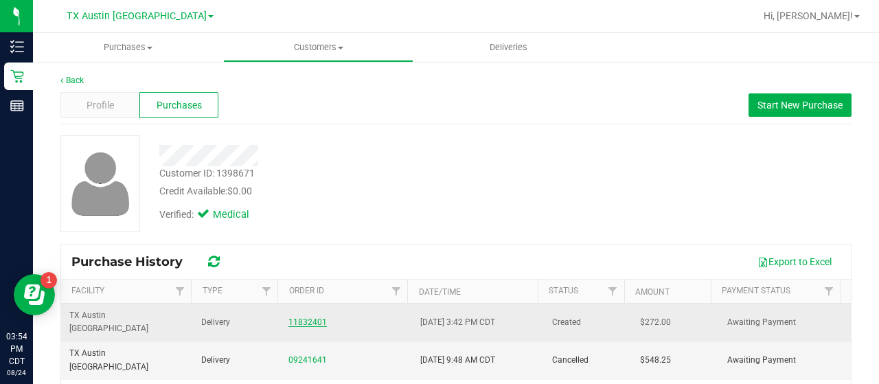
click at [290, 317] on link "11832401" at bounding box center [307, 322] width 38 height 10
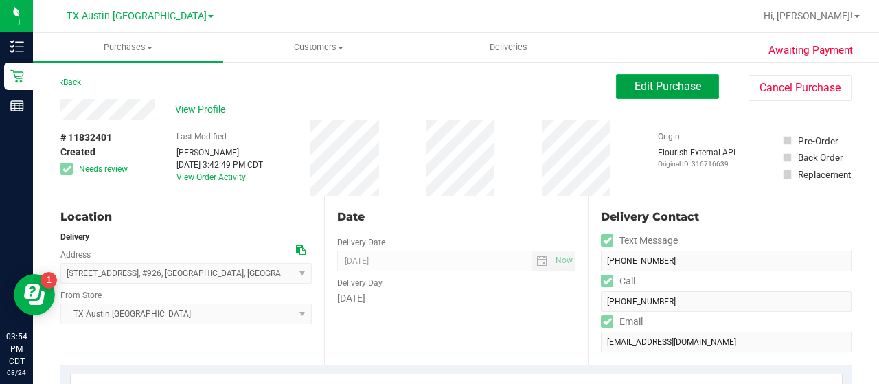
click at [669, 88] on span "Edit Purchase" at bounding box center [667, 86] width 67 height 13
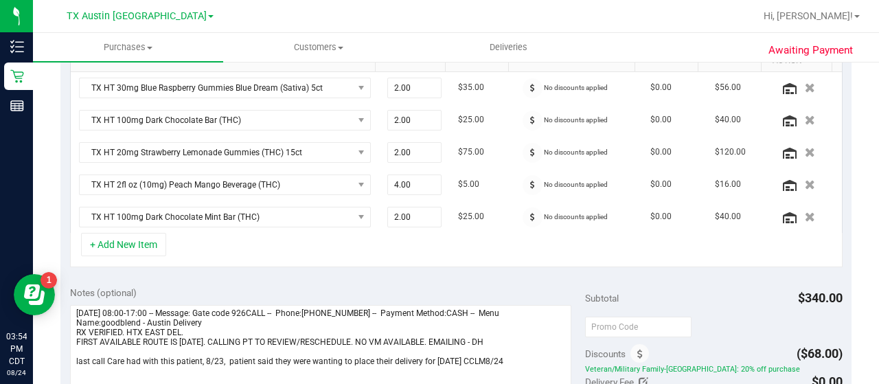
scroll to position [422, 0]
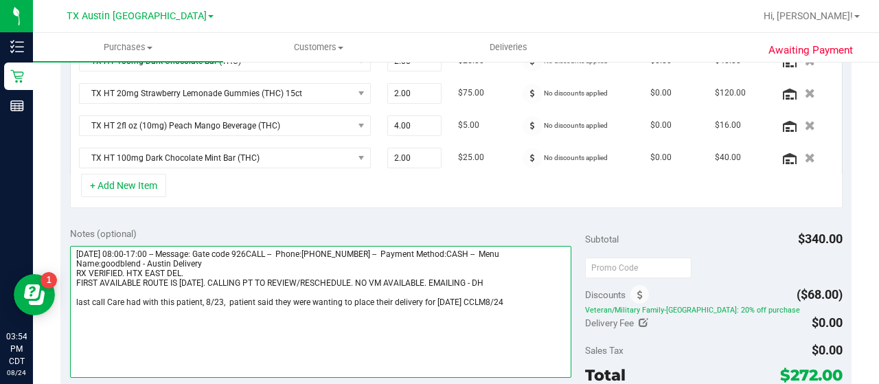
click at [71, 300] on textarea at bounding box center [320, 312] width 501 height 132
click at [99, 295] on textarea at bounding box center [320, 312] width 501 height 132
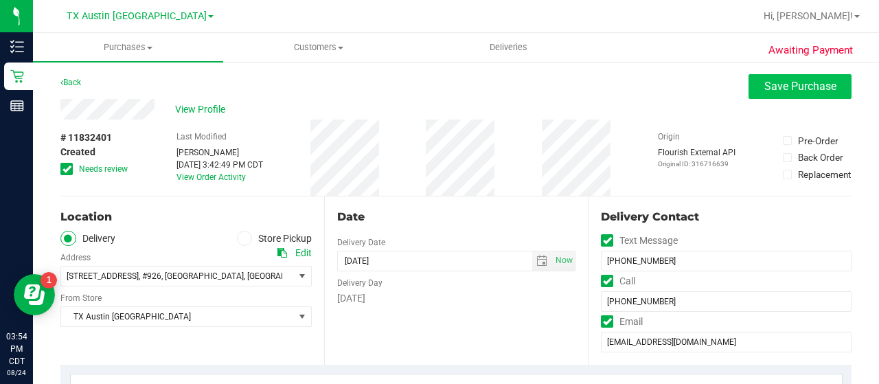
type textarea "[DATE] 08:00-17:00 -- Message: Gate code 926CALL -- Phone:[PHONE_NUMBER] -- Pay…"
click at [772, 80] on span "Save Purchase" at bounding box center [800, 86] width 72 height 13
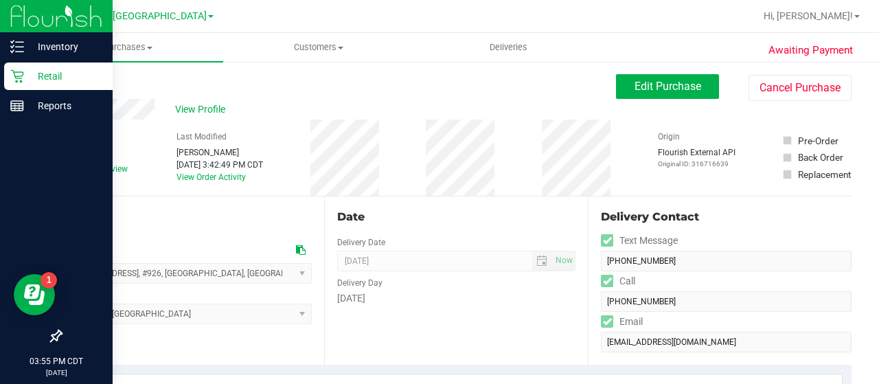
click at [30, 82] on p "Retail" at bounding box center [65, 76] width 82 height 16
